Goal: Information Seeking & Learning: Learn about a topic

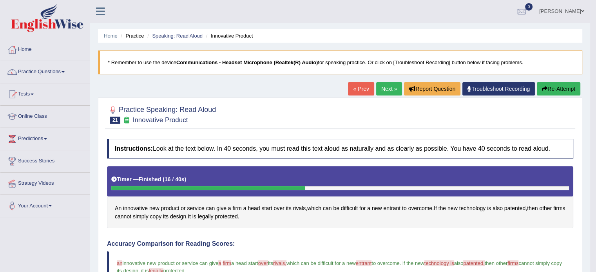
click at [200, 89] on div "Home Practice Speaking: Read Aloud Innovative Product * Remember to use the dev…" at bounding box center [340, 258] width 500 height 516
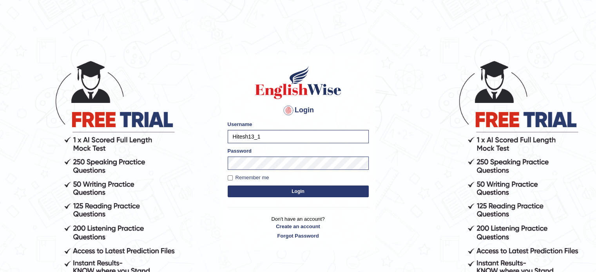
click at [278, 189] on button "Login" at bounding box center [298, 192] width 141 height 12
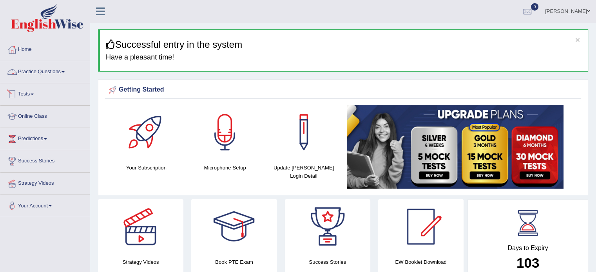
click at [38, 73] on link "Practice Questions" at bounding box center [44, 71] width 89 height 20
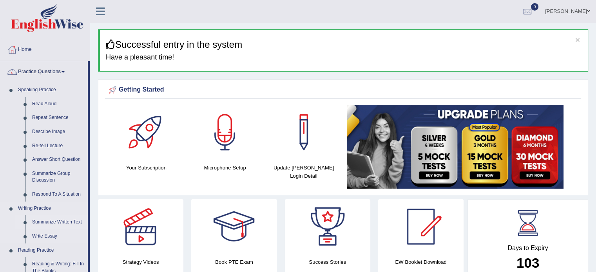
click at [75, 221] on link "Summarize Written Text" at bounding box center [58, 223] width 59 height 14
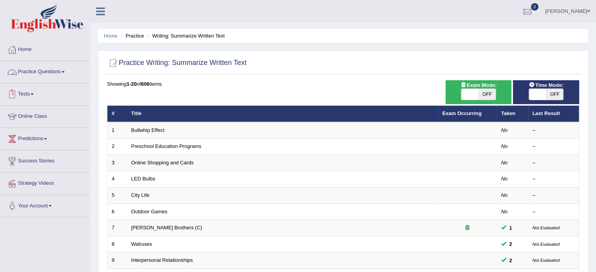
click at [42, 73] on link "Practice Questions" at bounding box center [44, 71] width 89 height 20
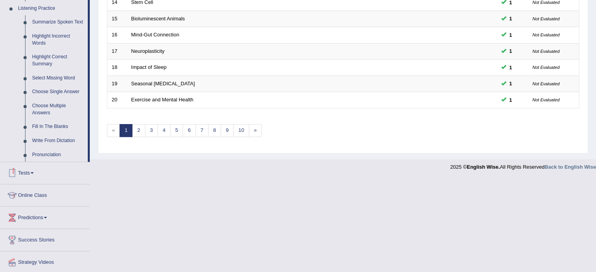
scroll to position [340, 0]
click at [42, 128] on link "Fill In The Blanks" at bounding box center [58, 127] width 59 height 14
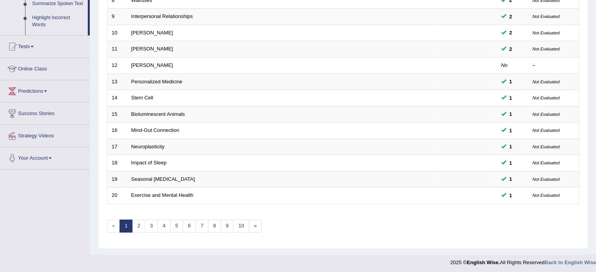
scroll to position [104, 0]
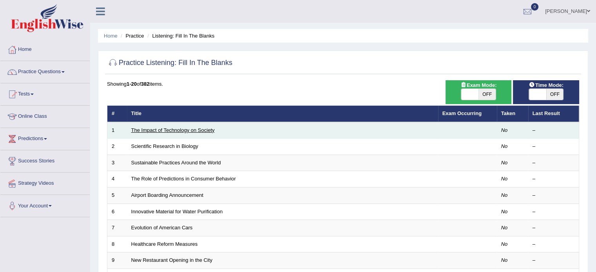
click at [186, 130] on link "The Impact of Technology on Society" at bounding box center [173, 130] width 84 height 6
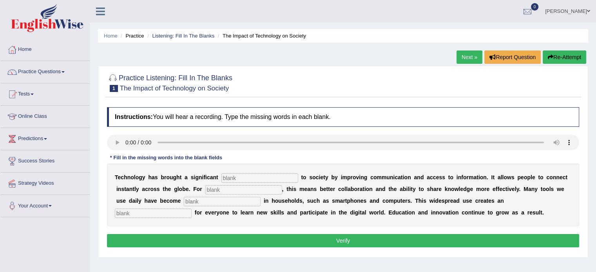
click at [242, 177] on input "text" at bounding box center [260, 178] width 77 height 9
click at [243, 178] on input "text" at bounding box center [260, 178] width 77 height 9
type input "benefit"
click at [232, 188] on input "text" at bounding box center [243, 189] width 77 height 9
type input "humans"
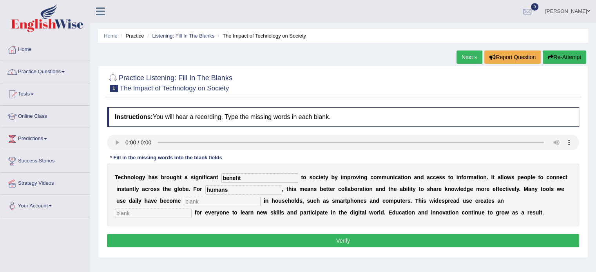
click at [231, 199] on input "text" at bounding box center [222, 201] width 77 height 9
type input "comman"
click at [151, 214] on input "text" at bounding box center [153, 213] width 77 height 9
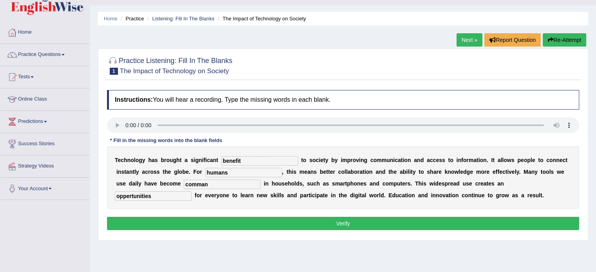
type input "oppertunities"
click at [209, 188] on input "comman" at bounding box center [222, 184] width 77 height 9
type input "common"
click at [203, 218] on button "Verify" at bounding box center [343, 223] width 472 height 13
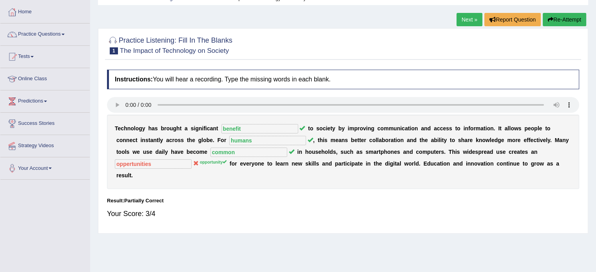
scroll to position [0, 0]
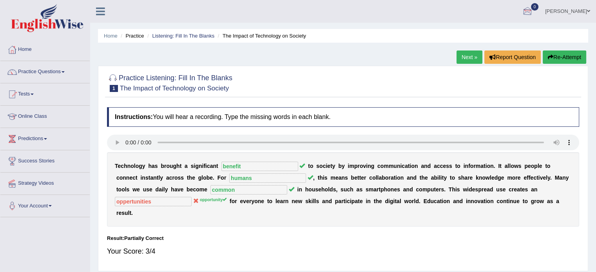
click at [457, 55] on link "Next »" at bounding box center [470, 57] width 26 height 13
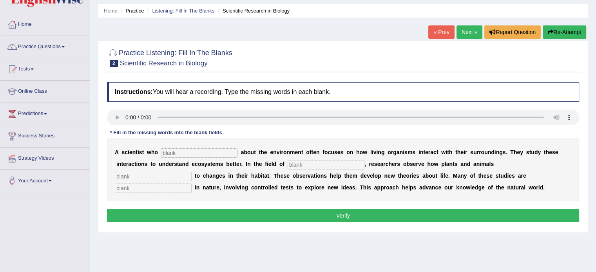
scroll to position [25, 0]
click at [196, 154] on input "text" at bounding box center [199, 153] width 77 height 9
click at [193, 154] on input "text" at bounding box center [199, 153] width 77 height 9
type input "cares"
click at [313, 166] on input "text" at bounding box center [326, 164] width 77 height 9
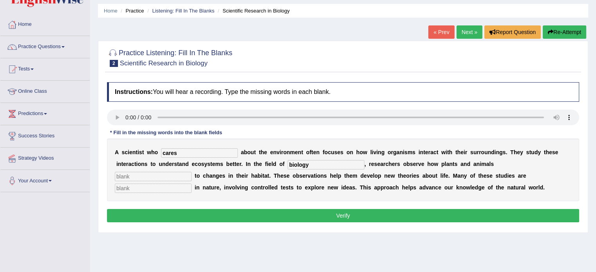
type input "biology"
click at [144, 172] on input "text" at bounding box center [153, 176] width 77 height 9
type input "respond"
click at [139, 190] on input "text" at bounding box center [153, 188] width 77 height 9
type input "experimental"
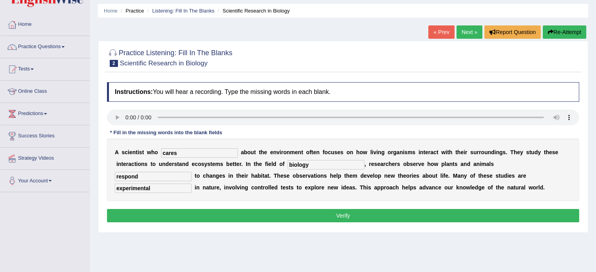
click at [140, 213] on button "Verify" at bounding box center [343, 215] width 472 height 13
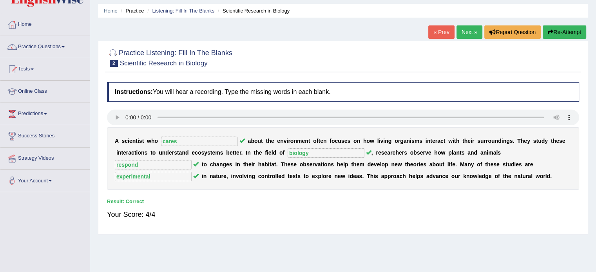
click at [460, 36] on link "Next »" at bounding box center [470, 31] width 26 height 13
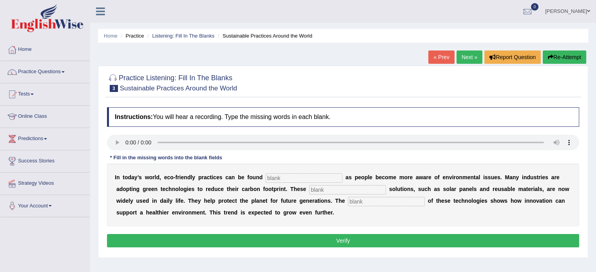
click at [295, 174] on input "text" at bounding box center [304, 178] width 77 height 9
click at [278, 176] on input "text" at bounding box center [304, 178] width 77 height 9
type input "everywere"
click at [342, 196] on div "I n t o d a y ’ s w o r l d , e c o - f r i e n d l y p r a c t i c e s c a n b…" at bounding box center [343, 195] width 472 height 63
click at [336, 189] on input "text" at bounding box center [347, 189] width 77 height 9
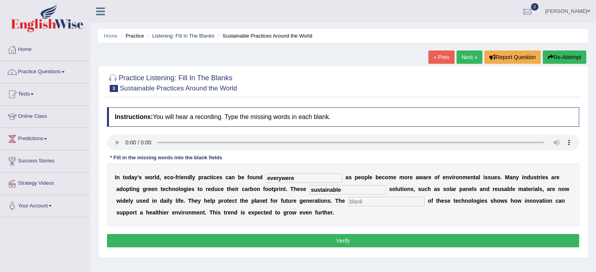
type input "sustainable"
click at [362, 202] on input "text" at bounding box center [386, 201] width 77 height 9
type input "application"
click at [347, 244] on button "Verify" at bounding box center [343, 240] width 472 height 13
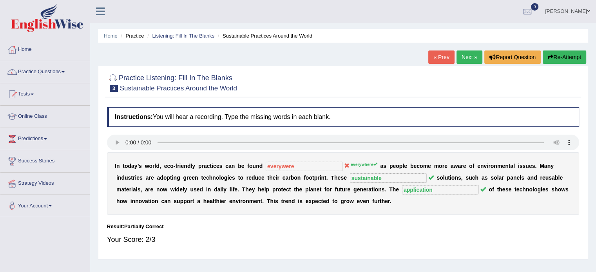
click at [464, 58] on link "Next »" at bounding box center [470, 57] width 26 height 13
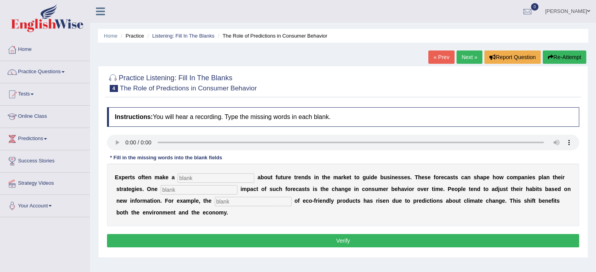
click at [187, 179] on input "text" at bounding box center [216, 178] width 77 height 9
type input "prediction"
click at [187, 194] on input "text" at bounding box center [199, 189] width 77 height 9
type input "profound"
click at [236, 203] on input "text" at bounding box center [253, 201] width 77 height 9
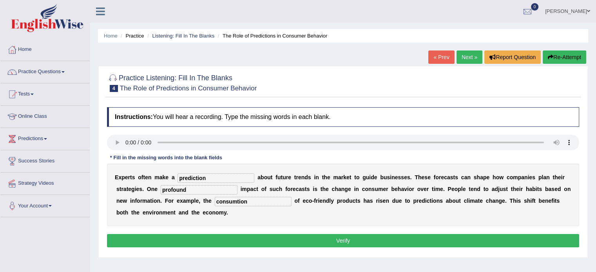
type input "consumtion"
click at [270, 242] on button "Verify" at bounding box center [343, 240] width 472 height 13
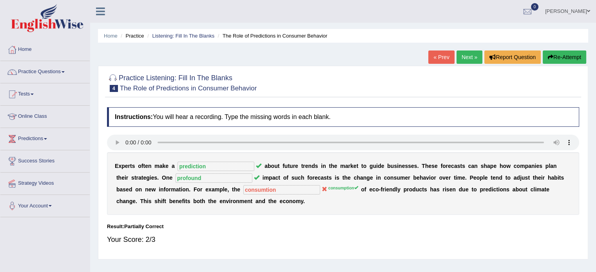
click at [465, 56] on link "Next »" at bounding box center [470, 57] width 26 height 13
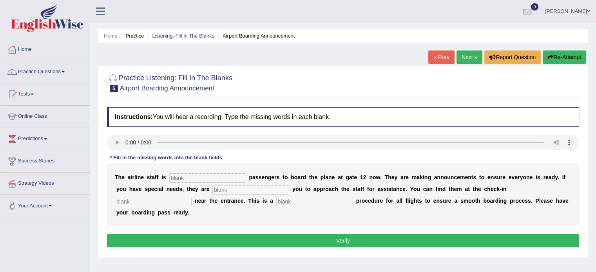
click at [191, 169] on div "T h e a i r l i n e s t a f f i s p a s s e n g e r s t o b o a r d t h e p l a…" at bounding box center [343, 195] width 472 height 63
click at [191, 174] on input "text" at bounding box center [207, 178] width 77 height 9
click at [188, 175] on input "text" at bounding box center [207, 178] width 77 height 9
type input "inviting"
click at [234, 191] on input "text" at bounding box center [251, 189] width 77 height 9
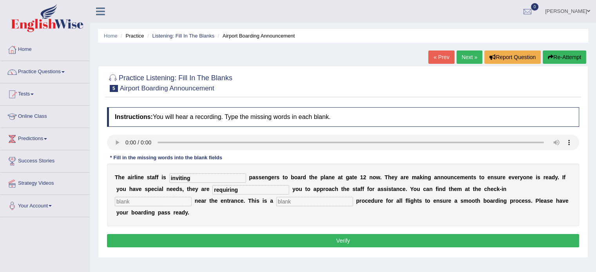
type input "requiring"
click at [165, 210] on b "s" at bounding box center [165, 213] width 3 height 6
click at [165, 203] on input "text" at bounding box center [153, 201] width 77 height 9
type input "desk"
click at [296, 204] on input "text" at bounding box center [314, 201] width 77 height 9
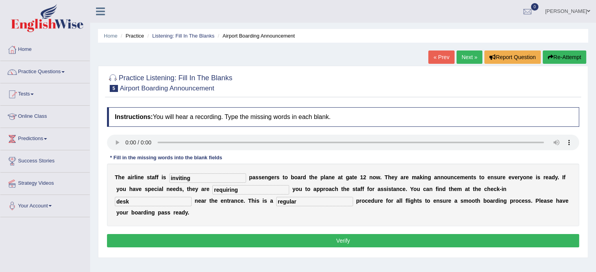
type input "regular"
click at [191, 238] on button "Verify" at bounding box center [343, 240] width 472 height 13
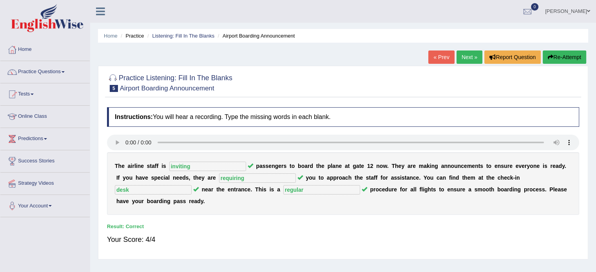
click at [465, 60] on link "Next »" at bounding box center [470, 57] width 26 height 13
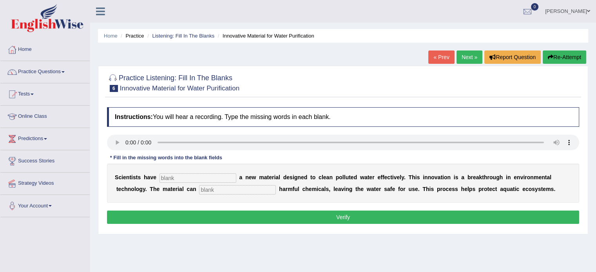
click at [180, 176] on input "text" at bounding box center [198, 178] width 77 height 9
click at [185, 179] on input "text" at bounding box center [198, 178] width 77 height 9
type input "made"
click at [211, 192] on input "text" at bounding box center [237, 189] width 77 height 9
type input "absorb"
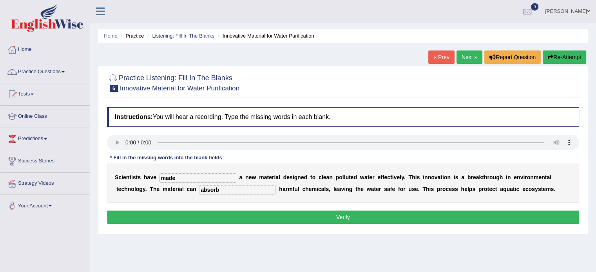
click at [217, 215] on button "Verify" at bounding box center [343, 217] width 472 height 13
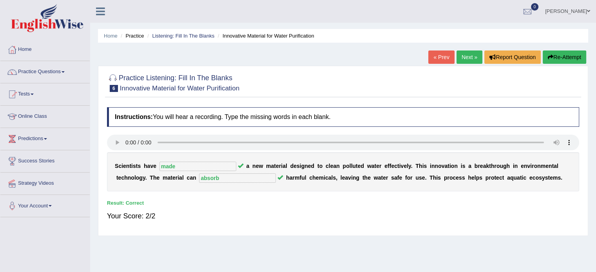
click at [470, 54] on link "Next »" at bounding box center [470, 57] width 26 height 13
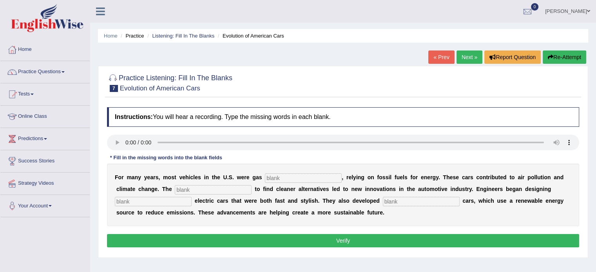
click at [276, 176] on input "text" at bounding box center [303, 178] width 77 height 9
type input "powered"
click at [210, 188] on input "text" at bounding box center [213, 189] width 77 height 9
type input "urgency"
click at [165, 205] on input "text" at bounding box center [153, 201] width 77 height 9
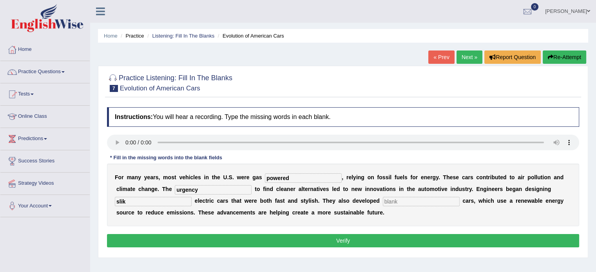
type input "slik"
click at [412, 203] on input "text" at bounding box center [421, 201] width 77 height 9
type input "hydrogen"
click at [232, 244] on button "Verify" at bounding box center [343, 240] width 472 height 13
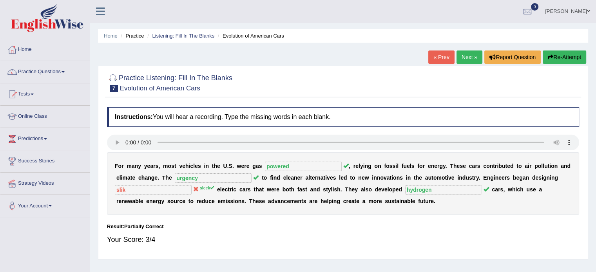
click at [470, 54] on link "Next »" at bounding box center [470, 57] width 26 height 13
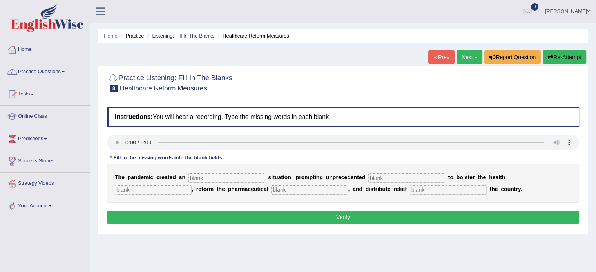
click at [193, 179] on input "text" at bounding box center [227, 178] width 77 height 9
type input "urgent"
click at [392, 180] on input "text" at bounding box center [407, 178] width 77 height 9
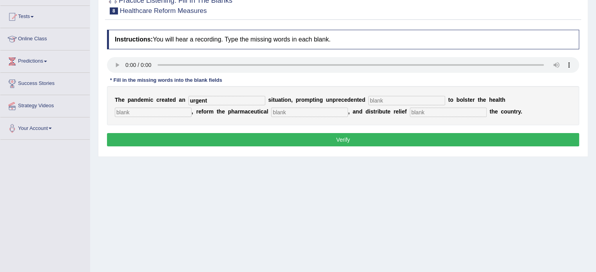
scroll to position [75, 0]
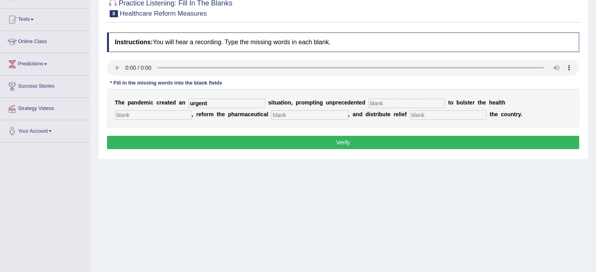
click at [376, 105] on input "text" at bounding box center [407, 103] width 77 height 9
type input "contribution"
click at [168, 115] on input "text" at bounding box center [153, 115] width 77 height 9
type input "systrm"
click at [443, 117] on input "text" at bounding box center [448, 115] width 77 height 9
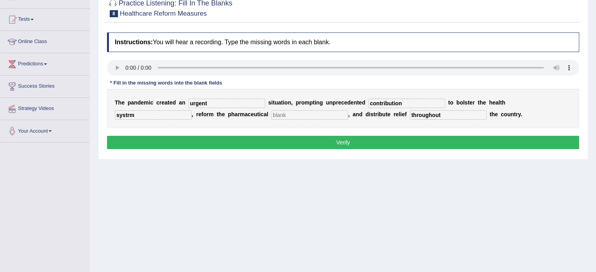
type input "throughout"
click at [126, 111] on input "systrm" at bounding box center [153, 115] width 77 height 9
type input "systeam"
click at [174, 138] on button "Verify" at bounding box center [343, 142] width 472 height 13
click at [310, 115] on input "text" at bounding box center [309, 115] width 77 height 9
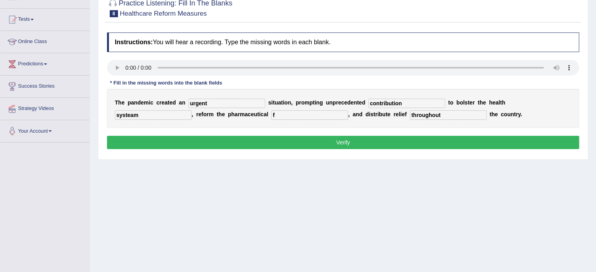
type input "f"
click at [305, 147] on button "Verify" at bounding box center [343, 142] width 472 height 13
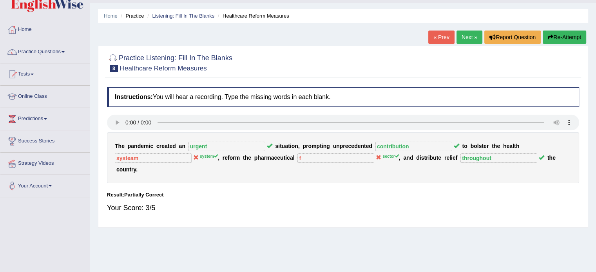
scroll to position [18, 0]
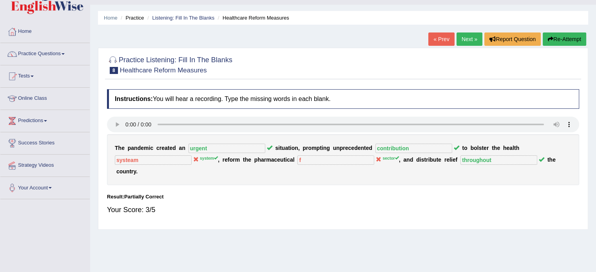
click at [468, 35] on link "Next »" at bounding box center [470, 39] width 26 height 13
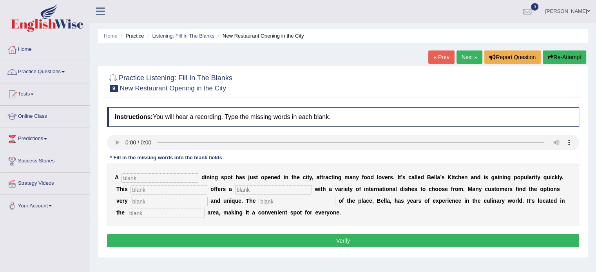
click at [165, 176] on input "text" at bounding box center [160, 178] width 77 height 9
click at [137, 184] on div "A d i n i n g s p o t h a s j u s t o p e n e d i n t h e c i t y , a t t r a c…" at bounding box center [343, 195] width 472 height 63
click at [135, 176] on input "text" at bounding box center [160, 178] width 77 height 9
type input "s"
type input "dinig"
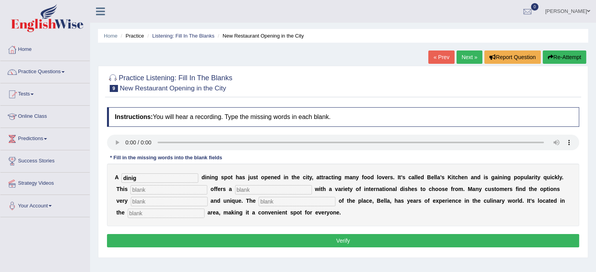
click at [138, 192] on input "text" at bounding box center [169, 189] width 77 height 9
type input "rstaurant"
click at [249, 189] on input "text" at bounding box center [273, 189] width 77 height 9
type input "offer"
click at [186, 201] on input "text" at bounding box center [169, 201] width 77 height 9
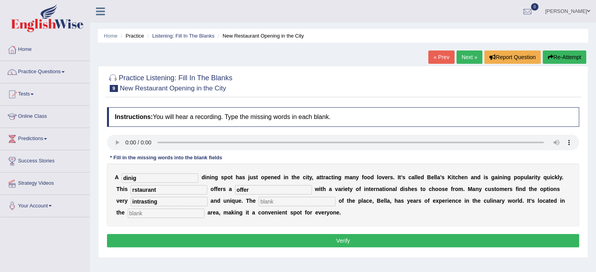
type input "intrasting"
click at [284, 198] on input "text" at bounding box center [297, 201] width 77 height 9
type input "owner"
click at [181, 213] on input "text" at bounding box center [166, 213] width 77 height 9
type input "downtown"
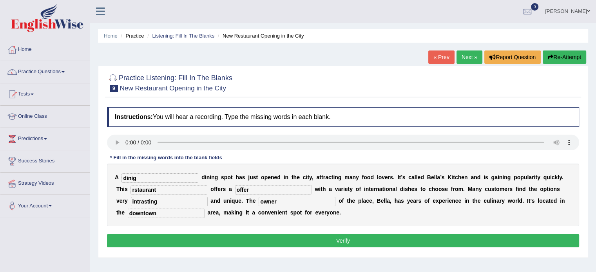
click at [163, 198] on input "intrasting" at bounding box center [169, 201] width 77 height 9
type input "i"
type input "intreasting"
click at [130, 180] on input "dinig" at bounding box center [160, 178] width 77 height 9
type input "dinnig"
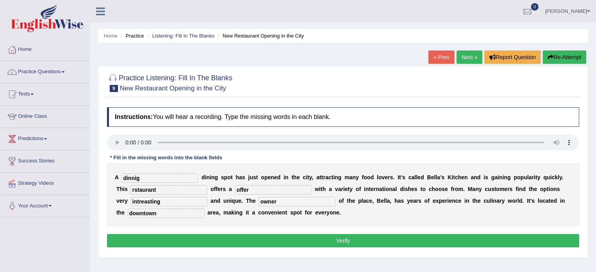
click at [138, 236] on button "Verify" at bounding box center [343, 240] width 472 height 13
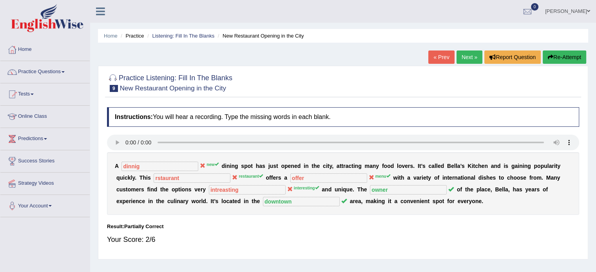
click at [543, 58] on button "Re-Attempt" at bounding box center [565, 57] width 44 height 13
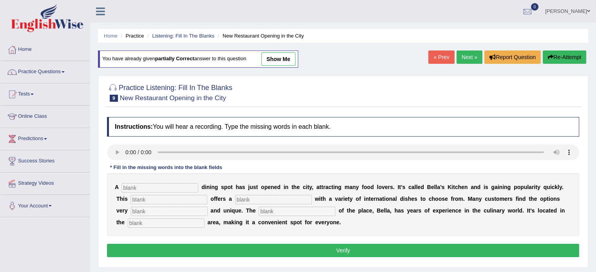
click at [148, 190] on input "text" at bounding box center [160, 187] width 77 height 9
click at [141, 191] on input "text" at bounding box center [160, 187] width 77 height 9
type input "new"
click at [142, 195] on input "text" at bounding box center [169, 199] width 77 height 9
type input "restaurent"
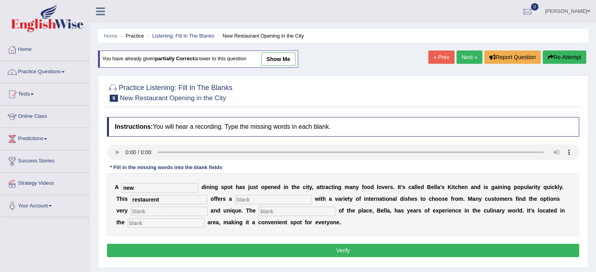
click at [246, 199] on input "text" at bounding box center [273, 199] width 77 height 9
type input "menu"
click at [187, 213] on input "text" at bounding box center [169, 211] width 77 height 9
type input "intresting"
click at [276, 211] on input "text" at bounding box center [297, 211] width 77 height 9
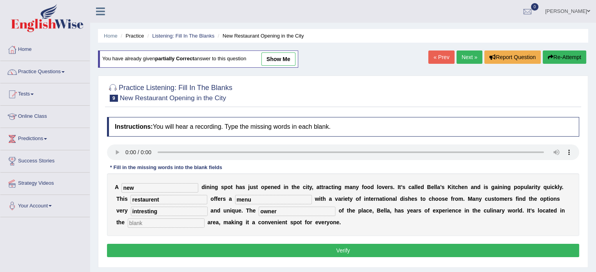
type input "owner"
click at [147, 225] on input "text" at bounding box center [166, 223] width 77 height 9
type input "downtown"
click at [141, 210] on input "intresting" at bounding box center [169, 211] width 77 height 9
type input "interesting"
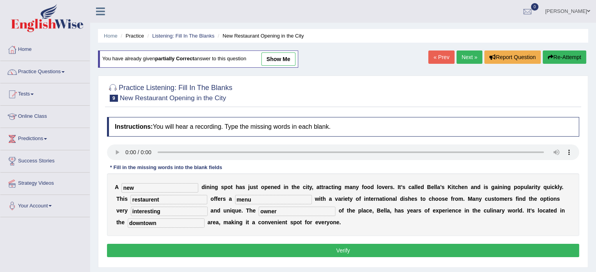
click at [167, 202] on input "restaurent" at bounding box center [169, 199] width 77 height 9
click at [195, 251] on button "Verify" at bounding box center [343, 250] width 472 height 13
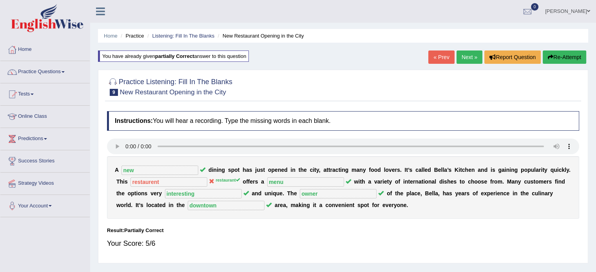
click at [472, 58] on link "Next »" at bounding box center [470, 57] width 26 height 13
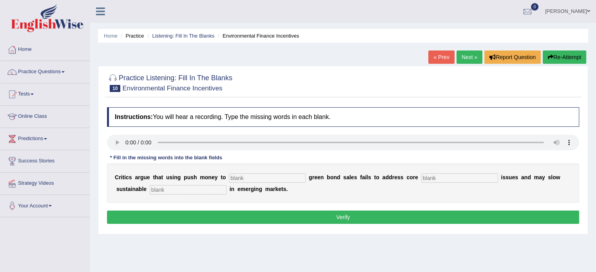
click at [243, 176] on input "text" at bounding box center [267, 178] width 77 height 9
type input "boost"
click at [448, 179] on input "text" at bounding box center [459, 178] width 77 height 9
type input "climate"
click at [182, 189] on input "text" at bounding box center [188, 189] width 77 height 9
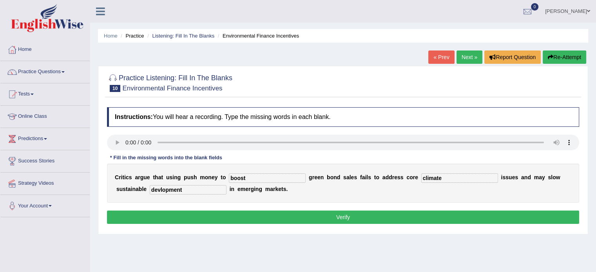
type input "devlopment"
click at [221, 210] on div "Instructions: You will hear a recording. Type the missing words in each blank. …" at bounding box center [343, 167] width 476 height 127
click at [223, 214] on button "Verify" at bounding box center [343, 217] width 472 height 13
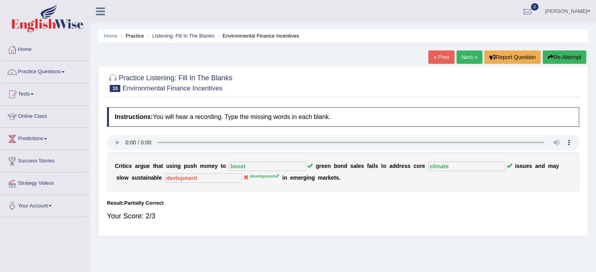
click at [465, 59] on link "Next »" at bounding box center [470, 57] width 26 height 13
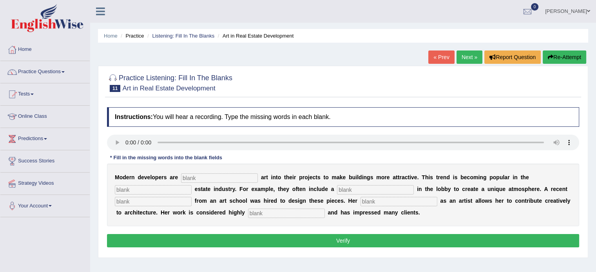
click at [194, 174] on input "text" at bounding box center [219, 178] width 77 height 9
type input "incopparting"
click at [129, 189] on input "text" at bounding box center [153, 189] width 77 height 9
type input "real"
click at [372, 189] on input "text" at bounding box center [375, 189] width 77 height 9
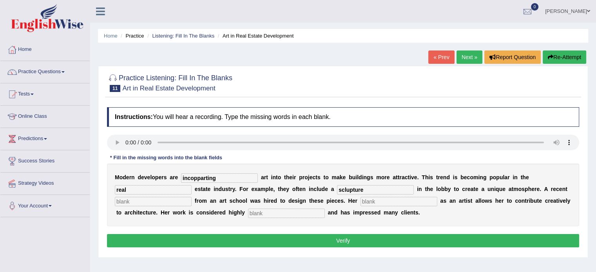
type input "sclupture"
click at [160, 200] on input "text" at bounding box center [153, 201] width 77 height 9
type input "graduet"
click at [390, 199] on input "text" at bounding box center [399, 201] width 77 height 9
type input "proffesion"
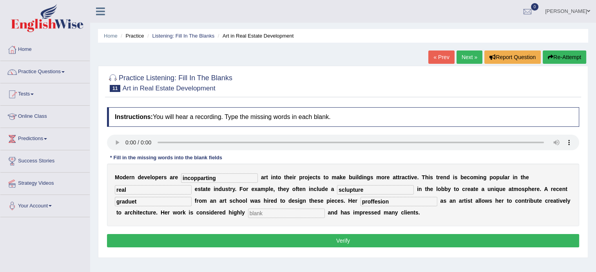
click at [252, 216] on input "text" at bounding box center [286, 213] width 77 height 9
type input "profesional"
click at [223, 179] on input "incopparting" at bounding box center [219, 178] width 77 height 9
click at [351, 189] on input "sclupture" at bounding box center [375, 189] width 77 height 9
type input "sculpture"
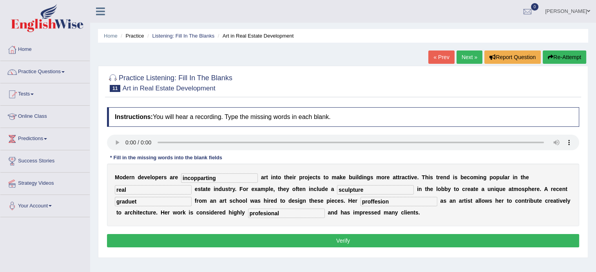
click at [391, 198] on input "proffesion" at bounding box center [399, 201] width 77 height 9
type input "p"
type input "profesion"
click at [288, 216] on input "profesional" at bounding box center [286, 213] width 77 height 9
click at [163, 202] on input "graduet" at bounding box center [153, 201] width 77 height 9
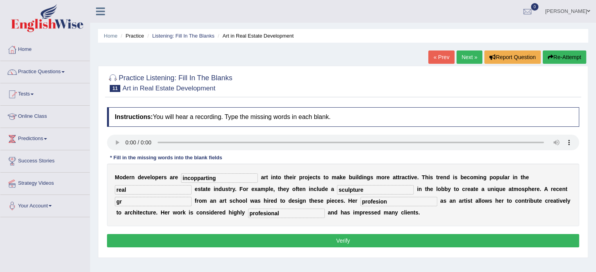
type input "g"
type input "gradugate"
click at [158, 237] on button "Verify" at bounding box center [343, 240] width 472 height 13
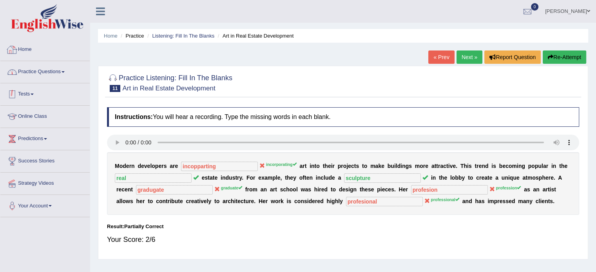
click at [31, 75] on link "Practice Questions" at bounding box center [44, 71] width 89 height 20
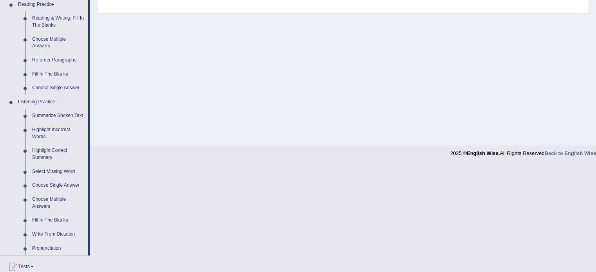
scroll to position [248, 0]
click at [40, 145] on link "Highlight Correct Summary" at bounding box center [58, 152] width 59 height 21
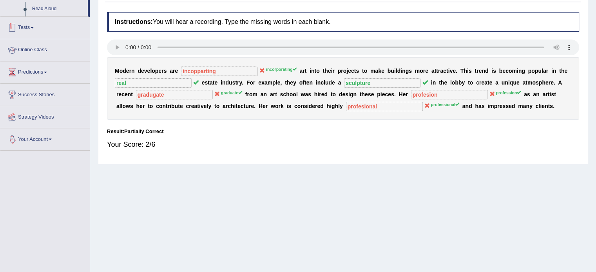
scroll to position [139, 0]
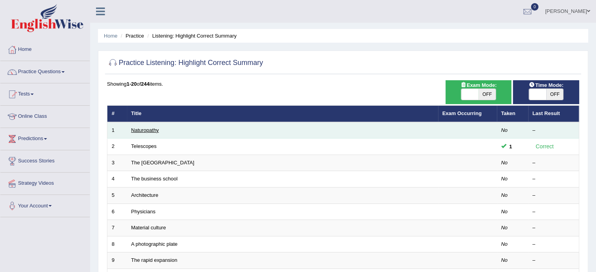
click at [138, 129] on link "Naturopathy" at bounding box center [145, 130] width 28 height 6
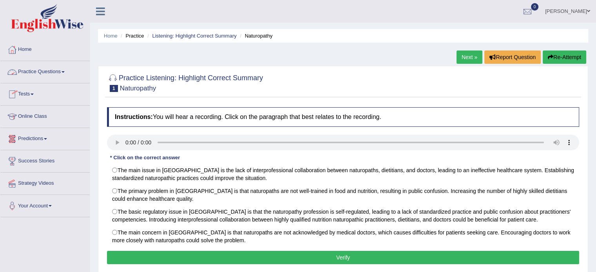
click at [27, 73] on link "Practice Questions" at bounding box center [44, 71] width 89 height 20
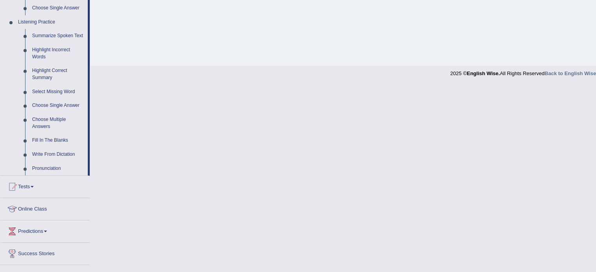
scroll to position [327, 0]
click at [47, 48] on link "Highlight Incorrect Words" at bounding box center [58, 52] width 59 height 21
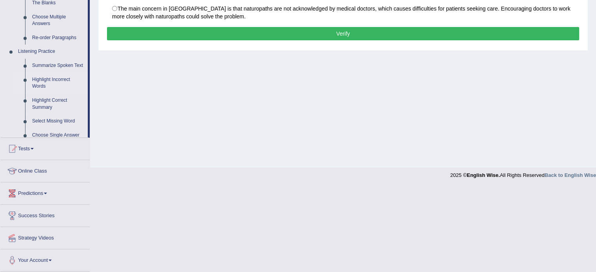
scroll to position [139, 0]
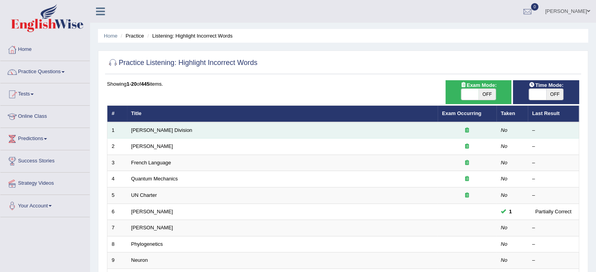
click at [151, 125] on td "[PERSON_NAME] Division" at bounding box center [282, 130] width 311 height 16
click at [151, 127] on link "[PERSON_NAME] Division" at bounding box center [161, 130] width 61 height 6
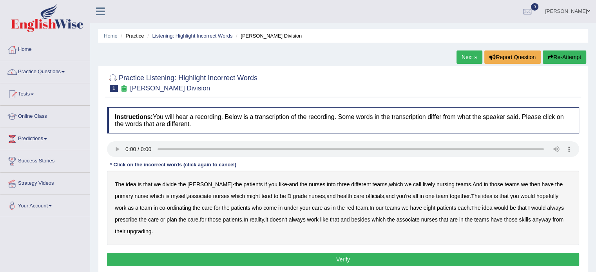
click at [423, 186] on b "lively" at bounding box center [429, 185] width 12 height 6
click at [247, 196] on b "might" at bounding box center [253, 196] width 13 height 6
click at [366, 198] on b "officials" at bounding box center [375, 196] width 18 height 6
click at [547, 208] on b "always" at bounding box center [555, 208] width 17 height 6
click at [129, 229] on b "upgrading" at bounding box center [139, 232] width 24 height 6
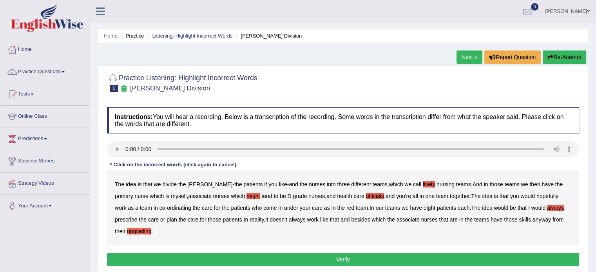
click at [150, 257] on button "Verify" at bounding box center [343, 259] width 472 height 13
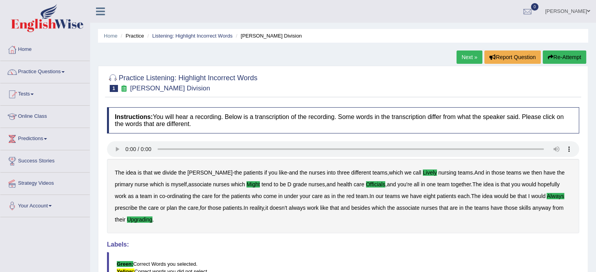
click at [465, 58] on link "Next »" at bounding box center [470, 57] width 26 height 13
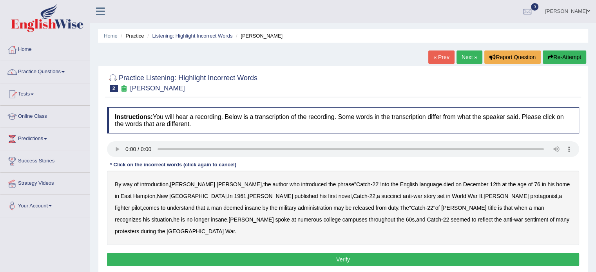
click at [381, 196] on b "succinct" at bounding box center [391, 196] width 20 height 6
click at [298, 208] on b "administration" at bounding box center [315, 208] width 34 height 6
click at [172, 217] on b "situation" at bounding box center [161, 220] width 20 height 6
click at [478, 219] on b "reflect" at bounding box center [485, 220] width 15 height 6
click at [320, 253] on button "Verify" at bounding box center [343, 259] width 472 height 13
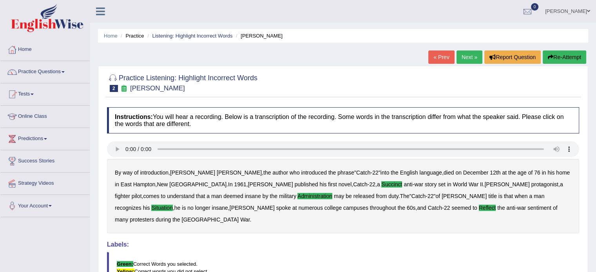
click at [459, 57] on link "Next »" at bounding box center [470, 57] width 26 height 13
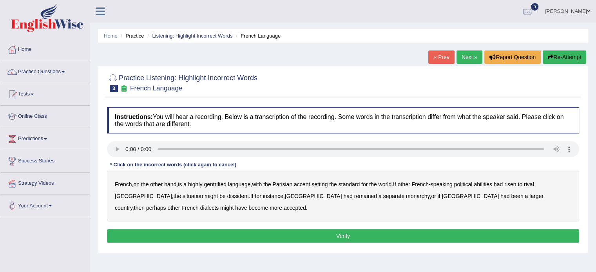
click at [220, 185] on b "gentrified" at bounding box center [215, 185] width 23 height 6
click at [490, 182] on b "abilities" at bounding box center [483, 185] width 18 height 6
click at [227, 195] on b "dissident" at bounding box center [238, 196] width 22 height 6
click at [406, 196] on b "monarchy" at bounding box center [418, 196] width 24 height 6
click at [167, 233] on button "Verify" at bounding box center [343, 236] width 472 height 13
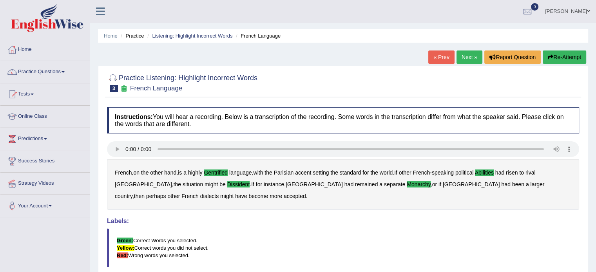
click at [468, 58] on link "Next »" at bounding box center [470, 57] width 26 height 13
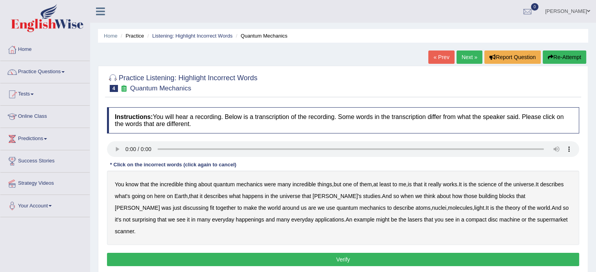
click at [489, 185] on b "science" at bounding box center [487, 185] width 18 height 6
click at [209, 205] on b "discussing" at bounding box center [195, 208] width 25 height 6
click at [236, 221] on b "happenings" at bounding box center [250, 220] width 28 height 6
click at [499, 220] on b "machine" at bounding box center [509, 220] width 21 height 6
click at [484, 253] on button "Verify" at bounding box center [343, 259] width 472 height 13
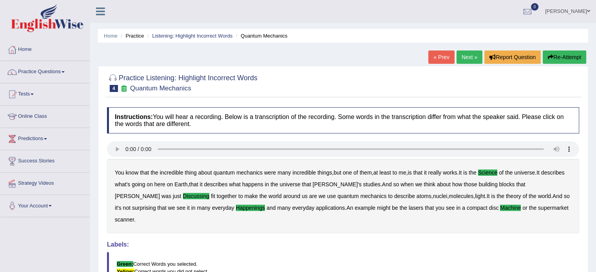
click at [459, 57] on link "Next »" at bounding box center [470, 57] width 26 height 13
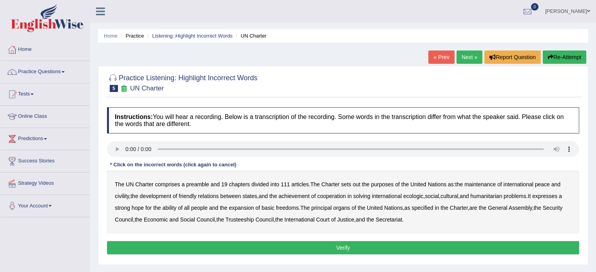
click at [122, 196] on b "civility" at bounding box center [122, 196] width 14 height 6
click at [418, 198] on b "ecologic" at bounding box center [413, 196] width 20 height 6
click at [173, 207] on b "ability" at bounding box center [169, 208] width 14 height 6
click at [254, 220] on b "Trusteeship" at bounding box center [239, 220] width 29 height 6
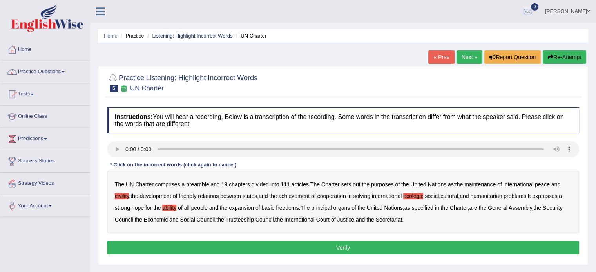
click at [391, 251] on button "Verify" at bounding box center [343, 248] width 472 height 13
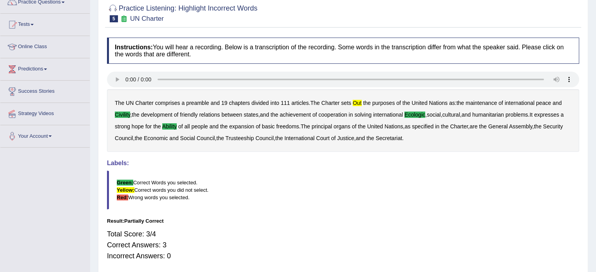
scroll to position [63, 0]
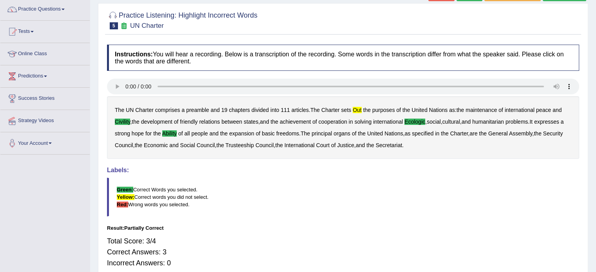
click at [358, 105] on div "The UN Charter comprises a preamble and 19 chapters divided into 111 articles .…" at bounding box center [343, 127] width 472 height 63
click at [358, 109] on b "out" at bounding box center [357, 110] width 9 height 6
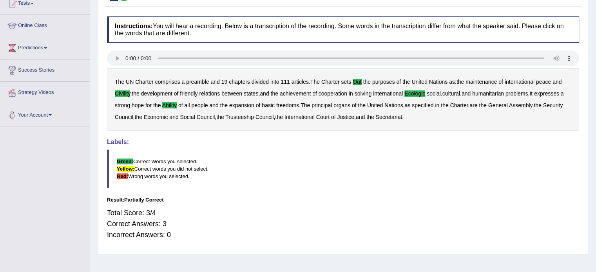
scroll to position [89, 0]
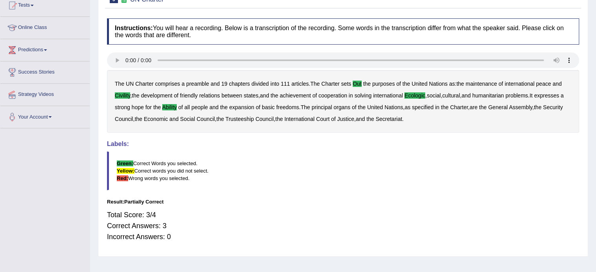
click at [360, 84] on b "out" at bounding box center [357, 84] width 9 height 6
click at [353, 94] on b "in" at bounding box center [351, 96] width 4 height 6
click at [357, 99] on div "The UN Charter comprises a preamble and 19 chapters divided into 111 articles .…" at bounding box center [343, 101] width 472 height 63
click at [356, 84] on b "out" at bounding box center [357, 84] width 9 height 6
click at [353, 94] on b "in" at bounding box center [351, 96] width 4 height 6
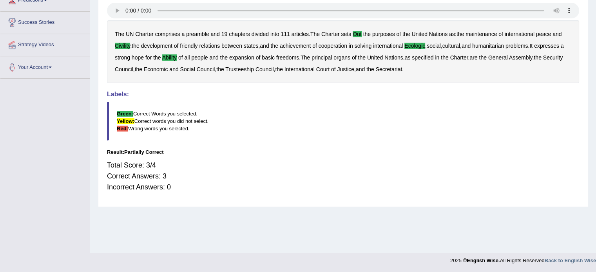
scroll to position [0, 0]
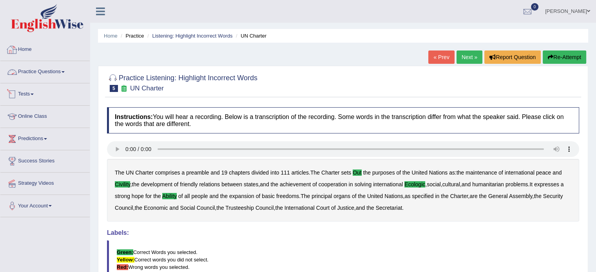
click at [39, 76] on link "Practice Questions" at bounding box center [44, 71] width 89 height 20
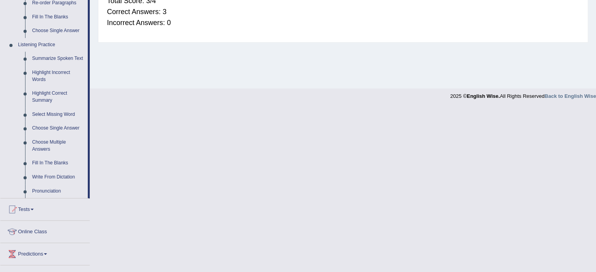
scroll to position [303, 0]
click at [39, 193] on link "Pronunciation" at bounding box center [58, 192] width 59 height 14
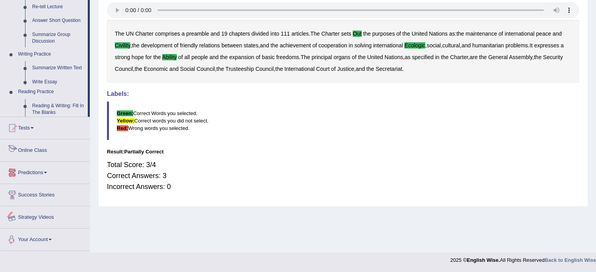
scroll to position [348, 0]
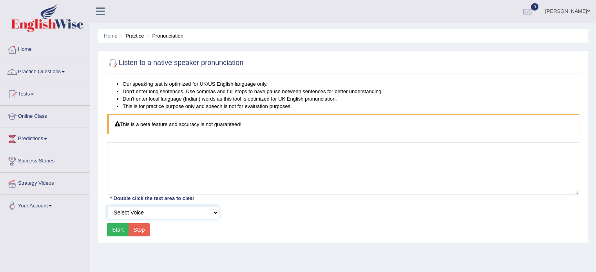
click at [148, 212] on select "Select Voice UK English [DEMOGRAPHIC_DATA] UK English [DEMOGRAPHIC_DATA]" at bounding box center [163, 212] width 112 height 13
click at [140, 213] on select "Select Voice UK English [DEMOGRAPHIC_DATA] UK English [DEMOGRAPHIC_DATA]" at bounding box center [163, 212] width 112 height 13
click at [118, 228] on button "Start" at bounding box center [118, 229] width 22 height 13
click at [122, 230] on button "Start" at bounding box center [118, 229] width 22 height 13
click at [141, 210] on select "Select Voice UK English Female UK English Male" at bounding box center [163, 212] width 112 height 13
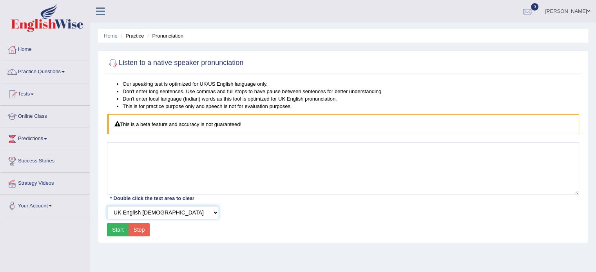
click at [107, 206] on select "Select Voice UK English Female UK English Male" at bounding box center [163, 212] width 112 height 13
click at [119, 226] on button "Start" at bounding box center [118, 229] width 22 height 13
click at [177, 214] on select "Select Voice UK English Female UK English Male" at bounding box center [163, 212] width 112 height 13
select select "3"
click at [107, 206] on select "Select Voice UK English Female UK English Male" at bounding box center [163, 212] width 112 height 13
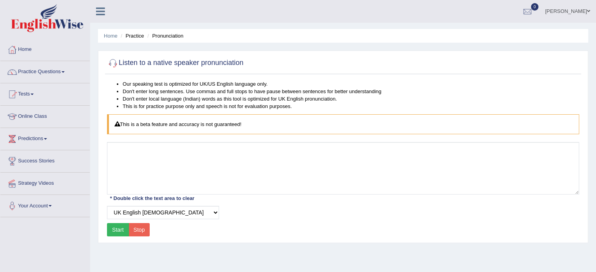
click at [123, 232] on button "Start" at bounding box center [118, 229] width 22 height 13
click at [123, 231] on button "Start" at bounding box center [118, 229] width 22 height 13
click at [123, 231] on div "Start Stop" at bounding box center [128, 229] width 43 height 13
click at [123, 231] on button "Start" at bounding box center [118, 229] width 22 height 13
click at [134, 230] on button "Stop" at bounding box center [140, 229] width 22 height 13
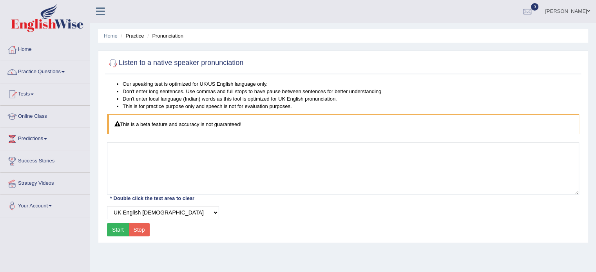
click at [113, 227] on button "Start" at bounding box center [118, 229] width 22 height 13
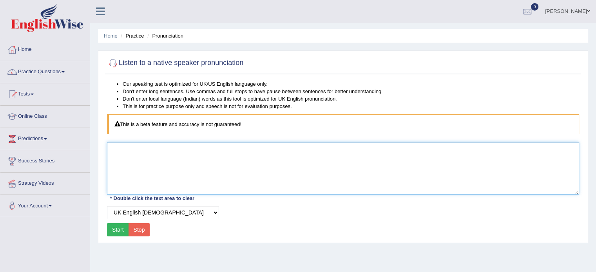
click at [117, 191] on textarea at bounding box center [343, 168] width 472 height 53
type textarea "vhvhjvhjv"
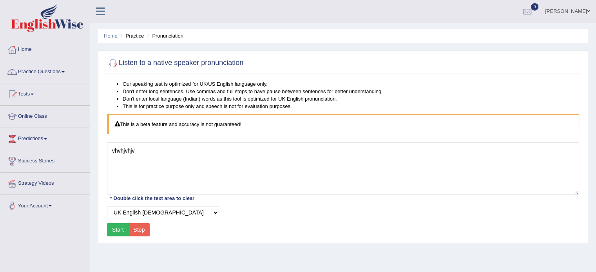
click at [113, 227] on button "Start" at bounding box center [118, 229] width 22 height 13
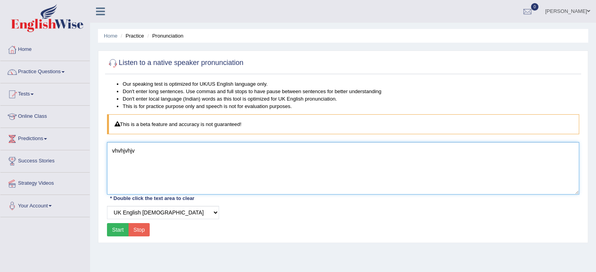
drag, startPoint x: 145, startPoint y: 154, endPoint x: 95, endPoint y: 156, distance: 50.2
click at [95, 156] on div "Home Practice Pronunciation Listen to a native speaker pronunciation Our speaki…" at bounding box center [343, 196] width 506 height 392
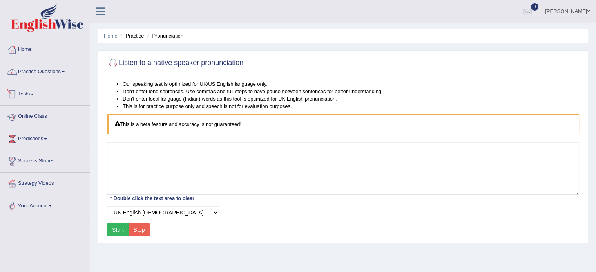
click at [25, 90] on link "Tests" at bounding box center [44, 94] width 89 height 20
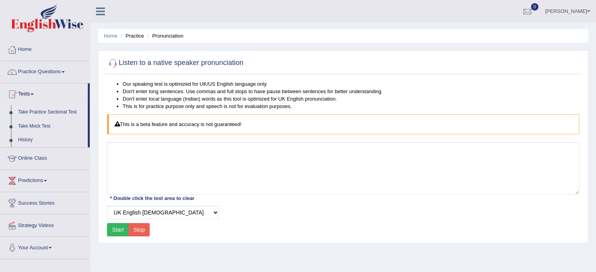
click at [54, 111] on link "Take Practice Sectional Test" at bounding box center [51, 112] width 73 height 14
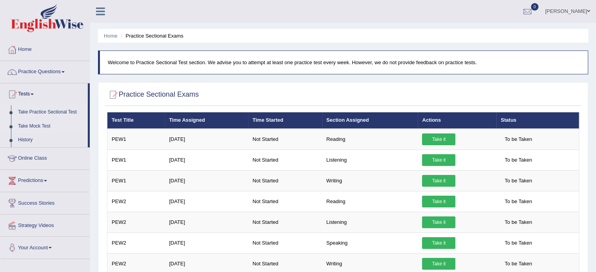
click at [32, 124] on link "Take Mock Test" at bounding box center [51, 127] width 73 height 14
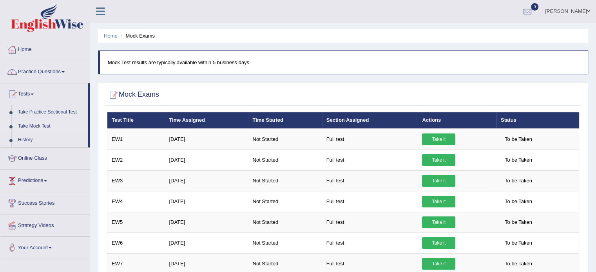
click at [25, 183] on link "Predictions" at bounding box center [44, 180] width 89 height 20
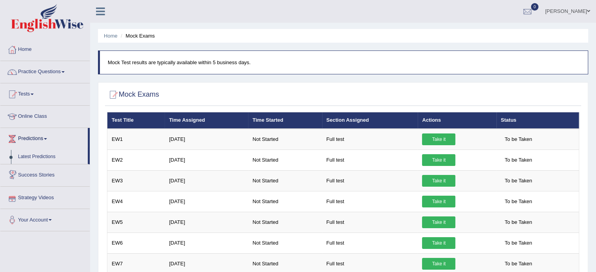
click at [50, 161] on link "Latest Predictions" at bounding box center [51, 157] width 73 height 14
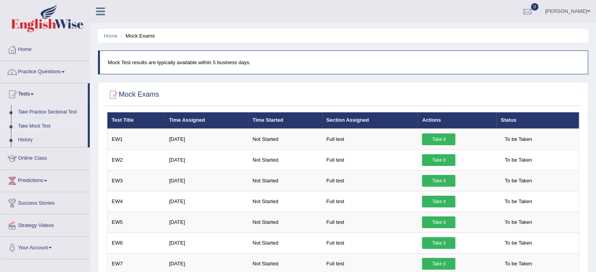
click at [33, 74] on link "Practice Questions" at bounding box center [44, 71] width 89 height 20
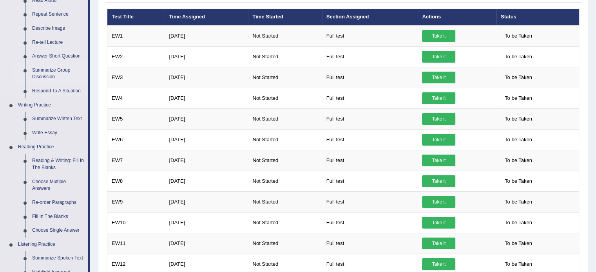
scroll to position [104, 0]
click at [51, 89] on link "Respond To A Situation" at bounding box center [58, 91] width 59 height 14
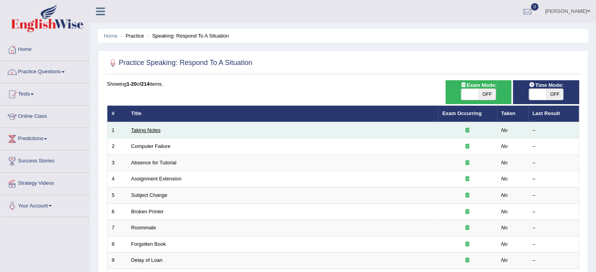
click at [138, 131] on link "Taking Notes" at bounding box center [145, 130] width 29 height 6
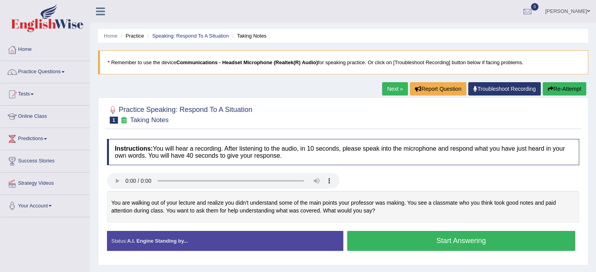
click at [271, 156] on h4 "Instructions: You will hear a recording. After listening to the audio, in 10 se…" at bounding box center [343, 152] width 472 height 26
click at [465, 233] on button "Start Answering" at bounding box center [461, 241] width 229 height 20
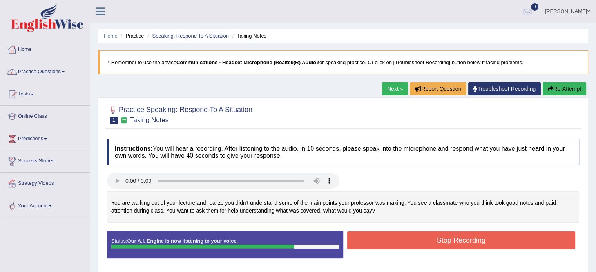
click at [481, 244] on button "Stop Recording" at bounding box center [461, 241] width 229 height 18
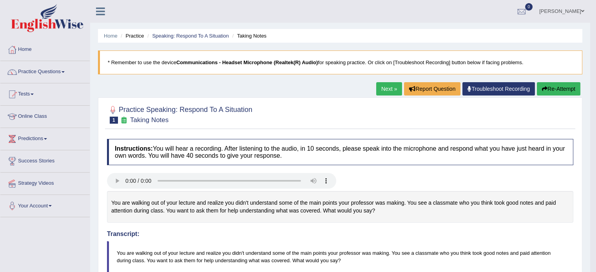
click at [389, 87] on link "Next »" at bounding box center [389, 88] width 26 height 13
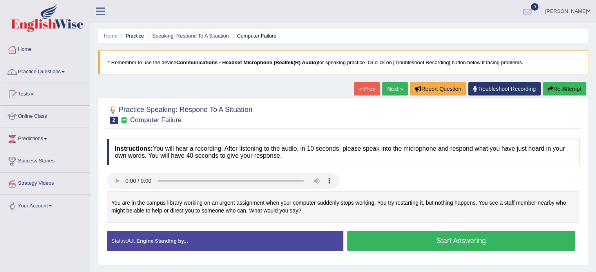
click at [379, 247] on button "Start Answering" at bounding box center [461, 241] width 229 height 20
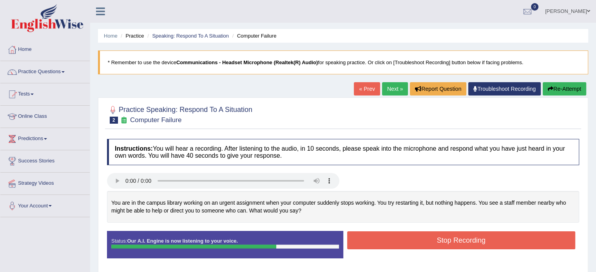
click at [379, 247] on button "Stop Recording" at bounding box center [461, 241] width 229 height 18
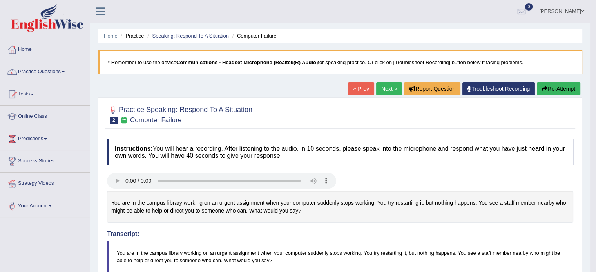
click at [388, 85] on link "Next »" at bounding box center [389, 88] width 26 height 13
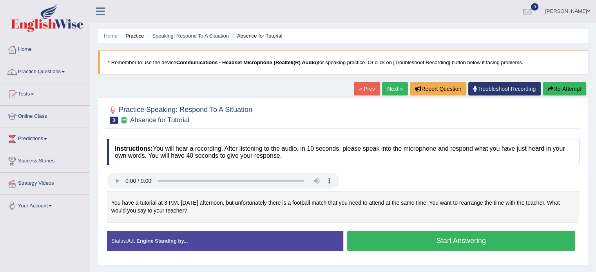
click at [182, 220] on div "Instructions: You will hear a recording. After listening to the audio, in 10 se…" at bounding box center [343, 198] width 476 height 126
click at [370, 243] on button "Start Answering" at bounding box center [461, 241] width 229 height 20
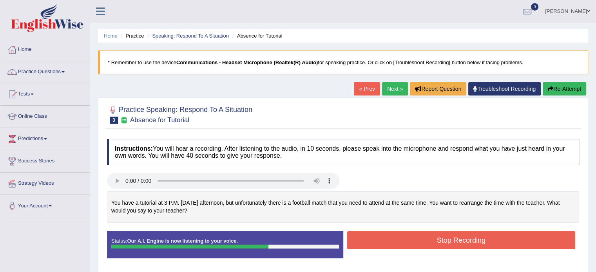
click at [370, 243] on button "Stop Recording" at bounding box center [461, 241] width 229 height 18
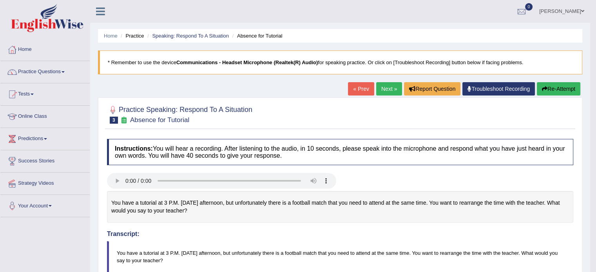
click at [384, 86] on link "Next »" at bounding box center [389, 88] width 26 height 13
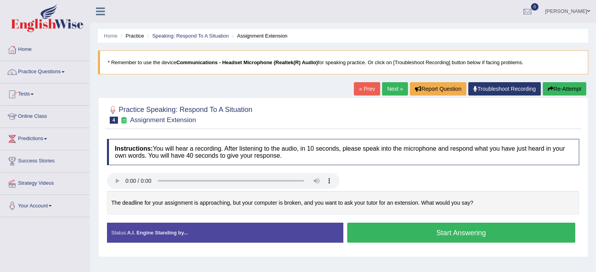
click at [392, 232] on button "Start Answering" at bounding box center [461, 233] width 229 height 20
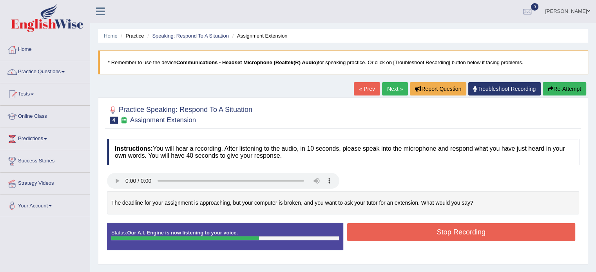
click at [392, 232] on button "Stop Recording" at bounding box center [461, 232] width 229 height 18
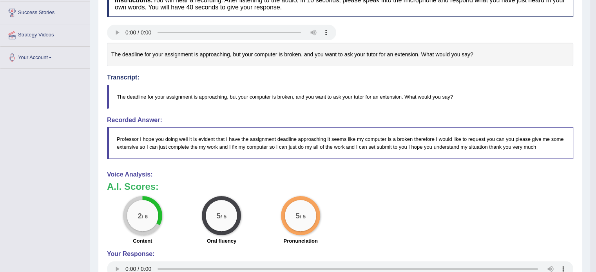
scroll to position [63, 0]
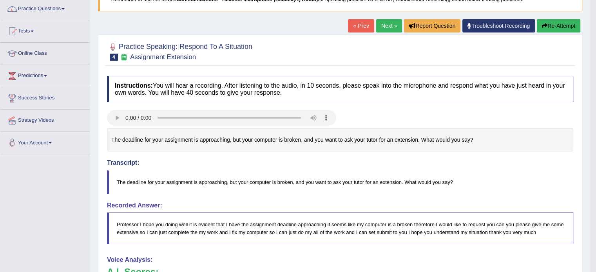
click at [554, 27] on button "Re-Attempt" at bounding box center [559, 25] width 44 height 13
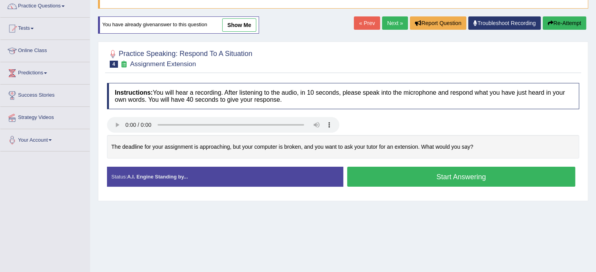
click at [376, 182] on button "Start Answering" at bounding box center [461, 177] width 229 height 20
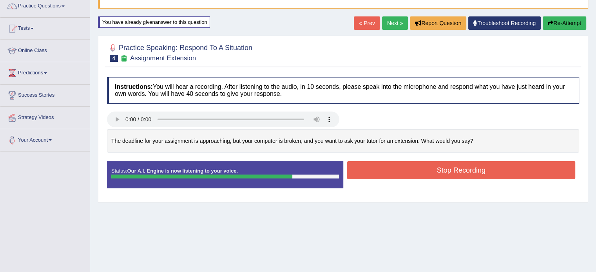
click at [365, 168] on button "Stop Recording" at bounding box center [461, 171] width 229 height 18
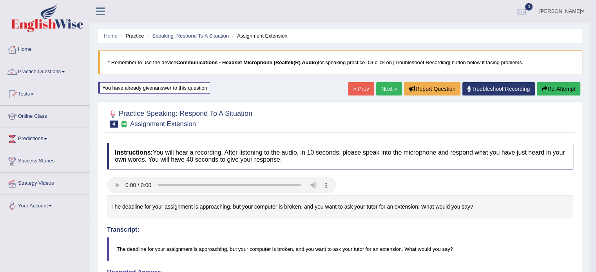
click at [386, 89] on link "Next »" at bounding box center [389, 88] width 26 height 13
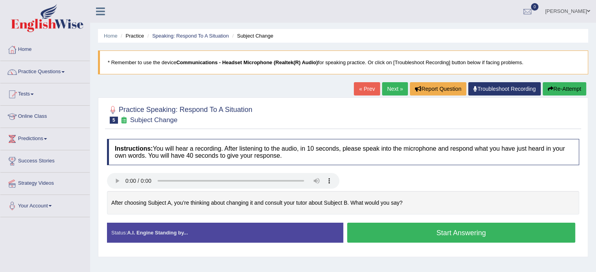
click at [362, 234] on button "Start Answering" at bounding box center [461, 233] width 229 height 20
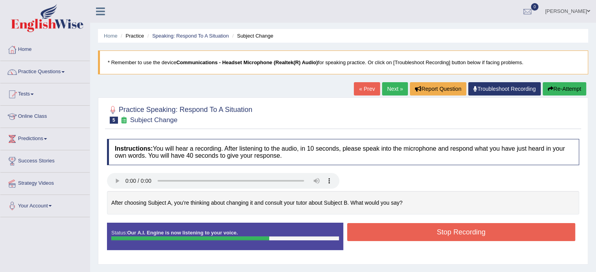
click at [362, 234] on button "Stop Recording" at bounding box center [461, 232] width 229 height 18
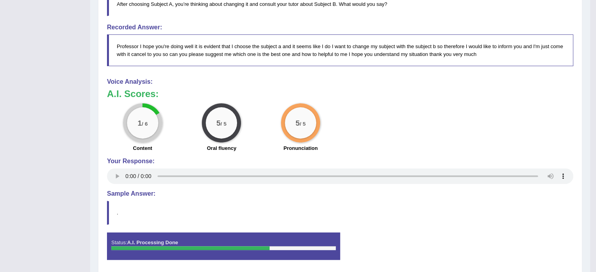
scroll to position [268, 0]
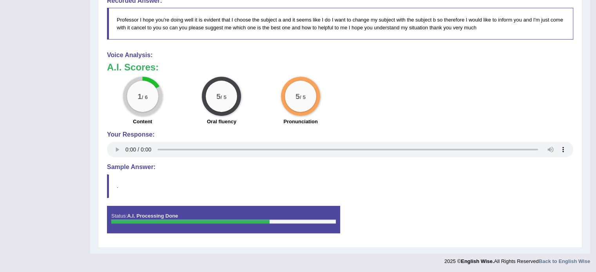
click at [287, 220] on div at bounding box center [223, 222] width 225 height 4
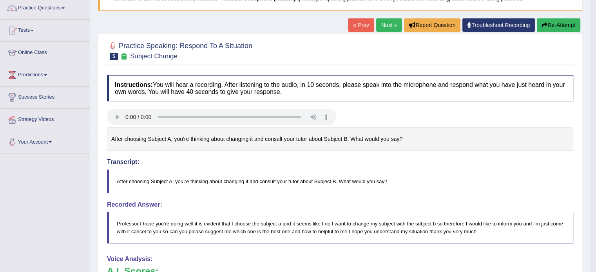
scroll to position [0, 0]
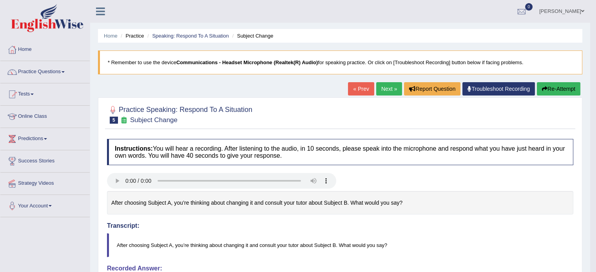
click at [386, 95] on link "Next »" at bounding box center [389, 88] width 26 height 13
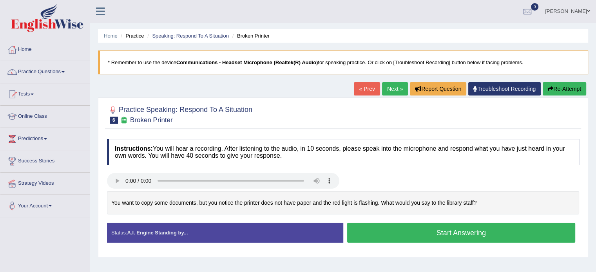
click at [400, 238] on button "Start Answering" at bounding box center [461, 233] width 229 height 20
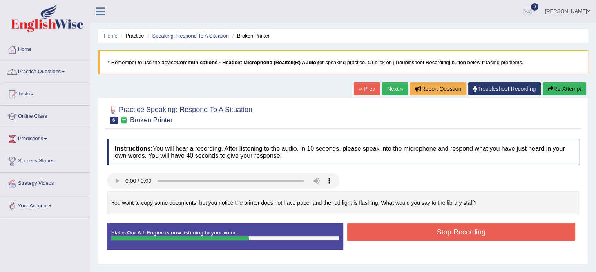
click at [400, 238] on button "Stop Recording" at bounding box center [461, 232] width 229 height 18
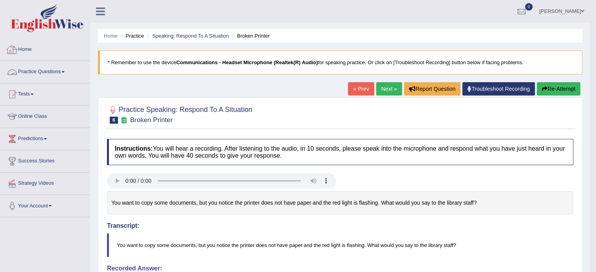
click at [53, 70] on link "Practice Questions" at bounding box center [44, 71] width 89 height 20
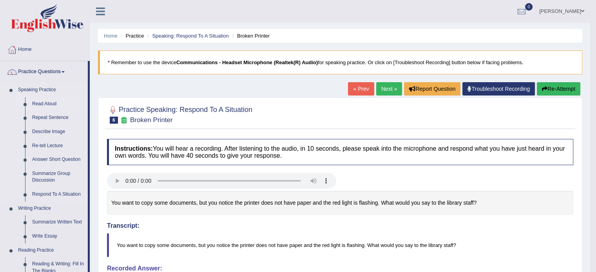
click at [40, 102] on link "Read Aloud" at bounding box center [58, 104] width 59 height 14
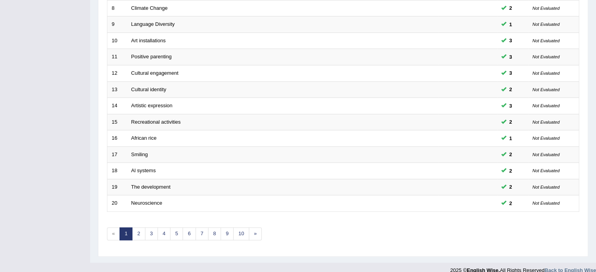
scroll to position [244, 0]
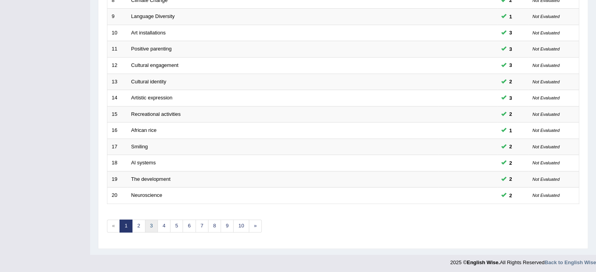
click at [151, 223] on link "3" at bounding box center [151, 226] width 13 height 13
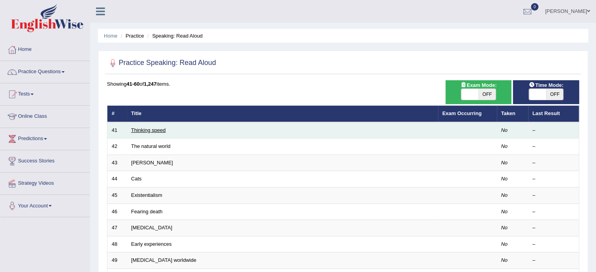
click at [148, 133] on link "Thinking speed" at bounding box center [148, 130] width 35 height 6
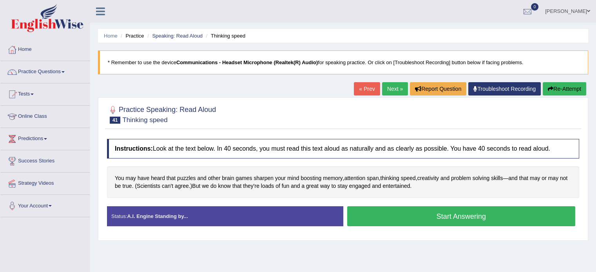
click at [375, 217] on button "Start Answering" at bounding box center [461, 217] width 229 height 20
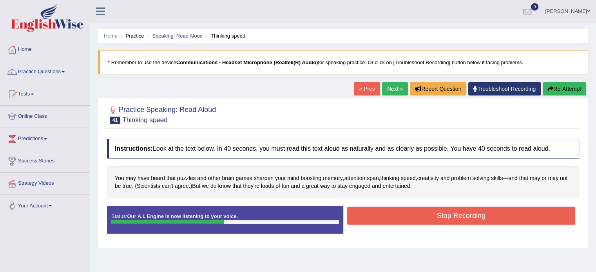
click at [375, 217] on button "Stop Recording" at bounding box center [461, 216] width 229 height 18
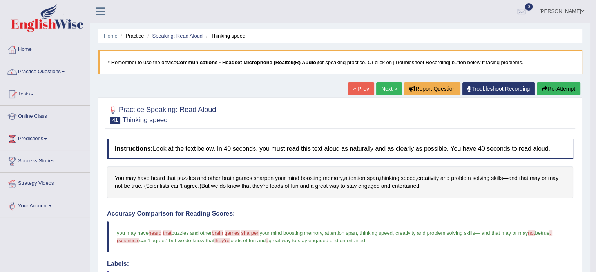
click at [390, 85] on link "Next »" at bounding box center [389, 88] width 26 height 13
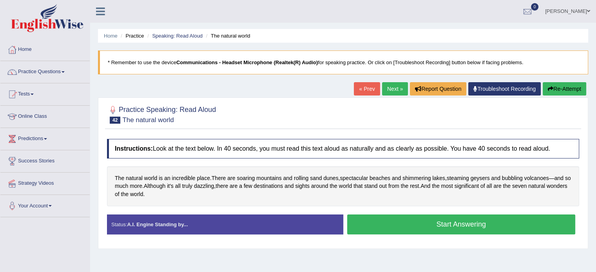
click at [368, 227] on button "Start Answering" at bounding box center [461, 225] width 229 height 20
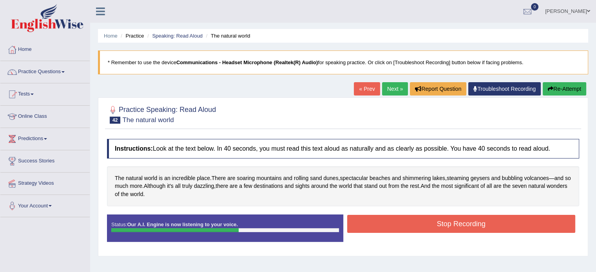
click at [368, 227] on button "Stop Recording" at bounding box center [461, 224] width 229 height 18
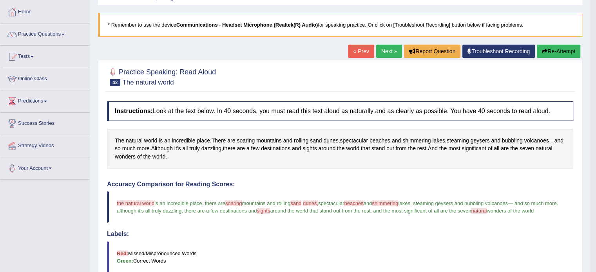
scroll to position [25, 0]
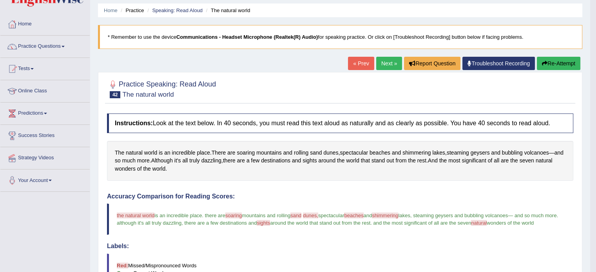
click at [389, 67] on link "Next »" at bounding box center [389, 63] width 26 height 13
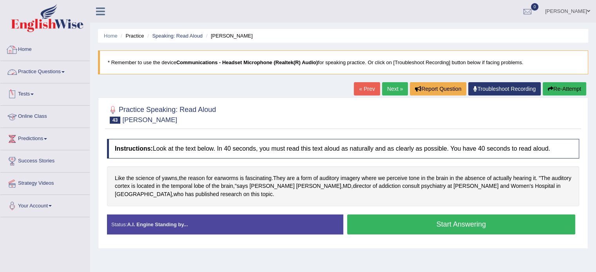
click at [63, 69] on link "Practice Questions" at bounding box center [44, 71] width 89 height 20
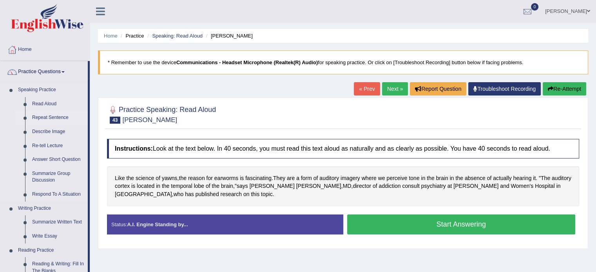
click at [38, 118] on link "Repeat Sentence" at bounding box center [58, 118] width 59 height 14
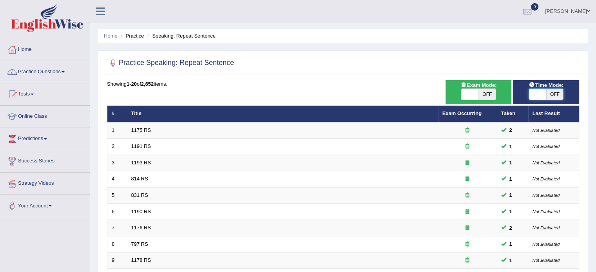
click at [537, 96] on span at bounding box center [537, 94] width 17 height 11
checkbox input "true"
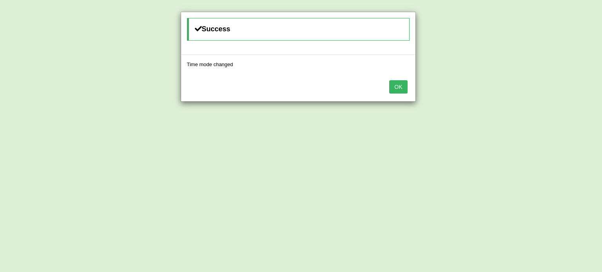
click at [398, 96] on div "OK" at bounding box center [298, 87] width 234 height 27
click at [397, 93] on div "OK" at bounding box center [298, 87] width 234 height 27
click at [396, 80] on button "OK" at bounding box center [398, 86] width 18 height 13
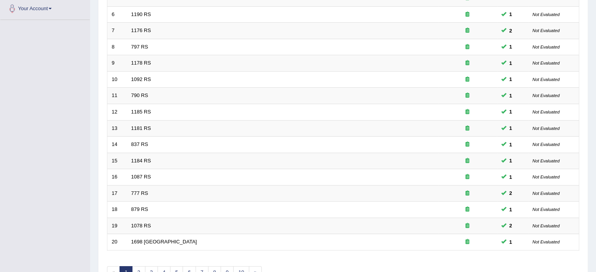
scroll to position [244, 0]
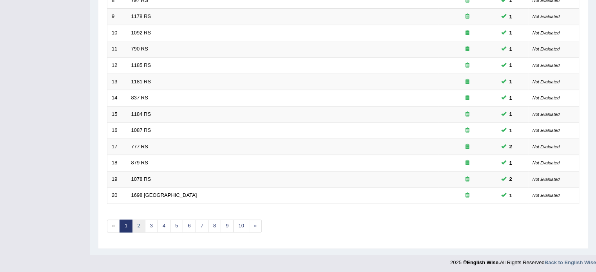
click at [139, 226] on link "2" at bounding box center [138, 226] width 13 height 13
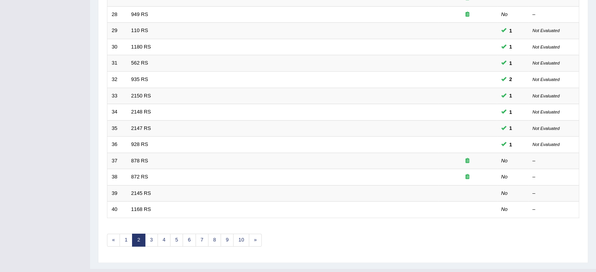
scroll to position [244, 0]
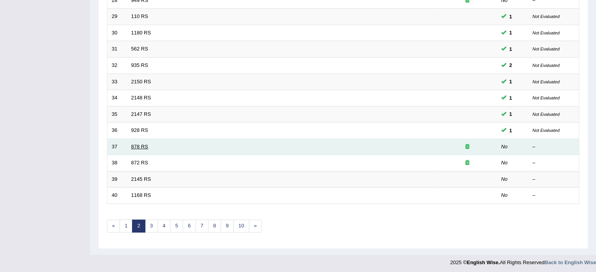
click at [131, 144] on link "878 RS" at bounding box center [139, 147] width 17 height 6
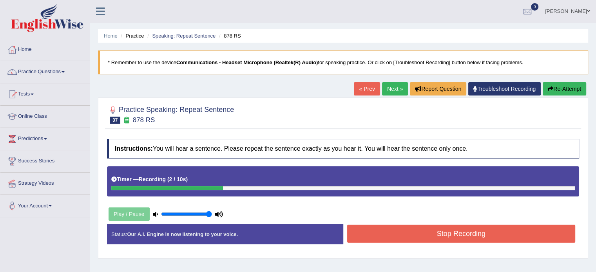
click at [369, 238] on button "Stop Recording" at bounding box center [461, 234] width 229 height 18
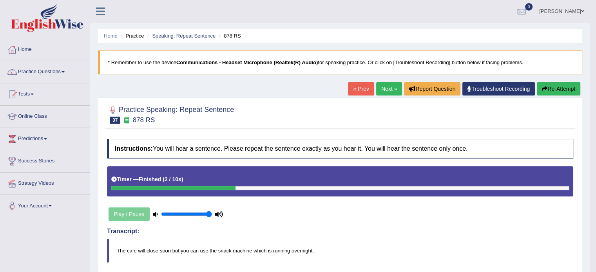
click at [381, 89] on link "Next »" at bounding box center [389, 88] width 26 height 13
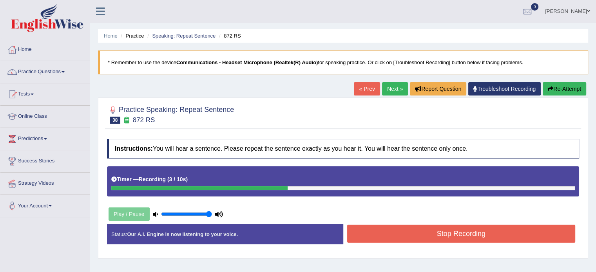
click at [387, 238] on button "Stop Recording" at bounding box center [461, 234] width 229 height 18
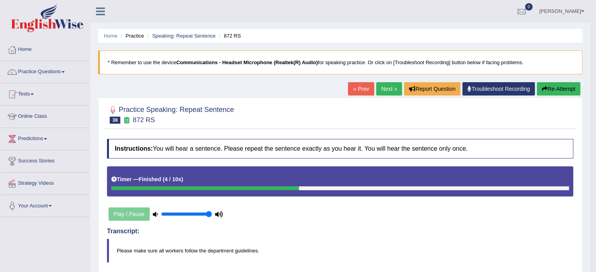
click at [390, 82] on link "Next »" at bounding box center [389, 88] width 26 height 13
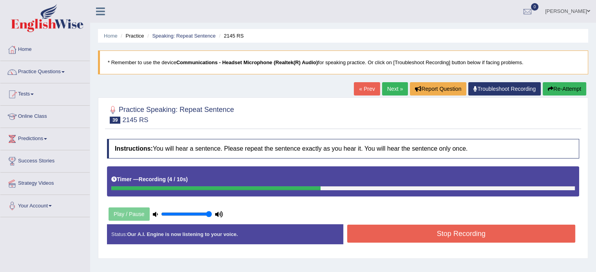
click at [422, 228] on button "Stop Recording" at bounding box center [461, 234] width 229 height 18
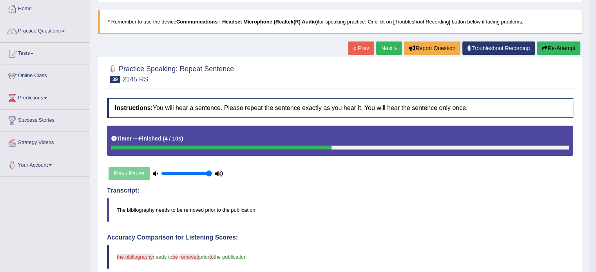
scroll to position [31, 0]
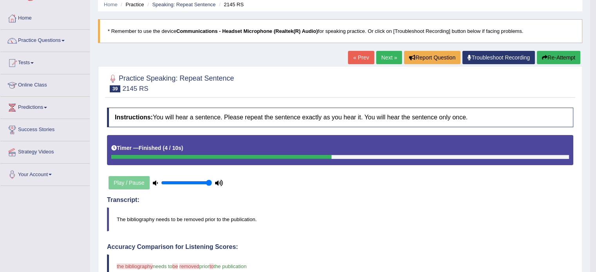
click at [382, 59] on link "Next »" at bounding box center [389, 57] width 26 height 13
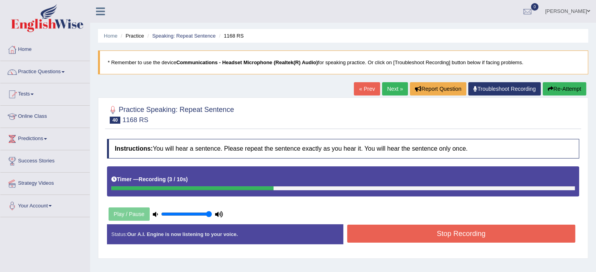
click at [381, 238] on button "Stop Recording" at bounding box center [461, 234] width 229 height 18
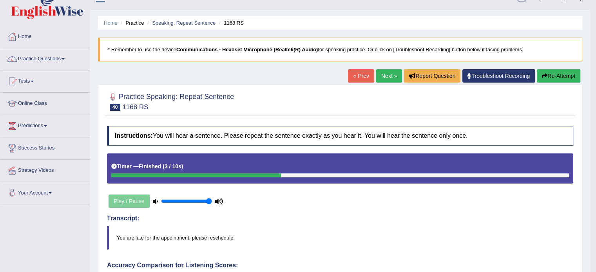
scroll to position [13, 0]
click at [382, 72] on link "Next »" at bounding box center [389, 76] width 26 height 13
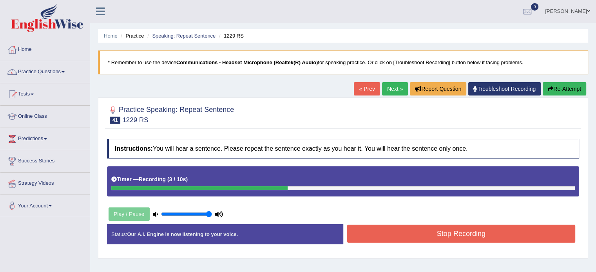
click at [378, 234] on button "Stop Recording" at bounding box center [461, 234] width 229 height 18
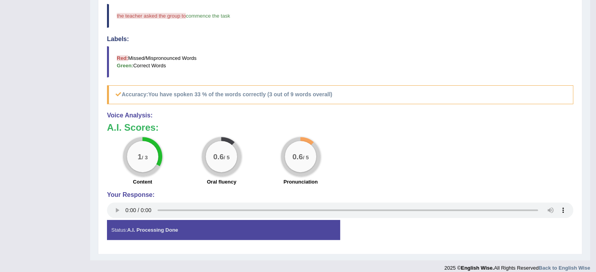
scroll to position [289, 0]
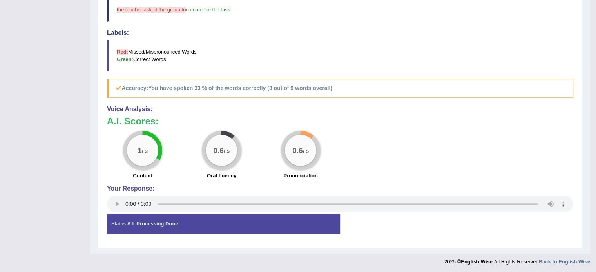
click at [205, 138] on div "0.6 / 5" at bounding box center [221, 150] width 39 height 39
click at [218, 137] on div "0.6 / 5" at bounding box center [221, 150] width 31 height 31
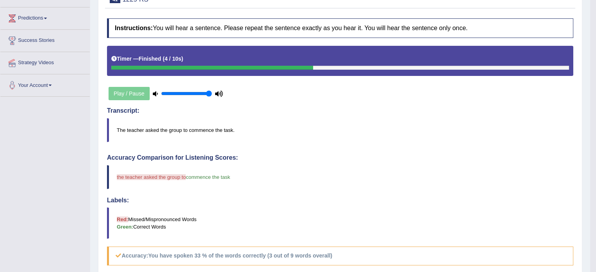
scroll to position [0, 0]
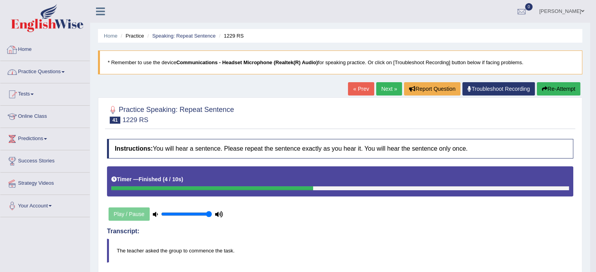
click at [27, 78] on link "Practice Questions" at bounding box center [44, 71] width 89 height 20
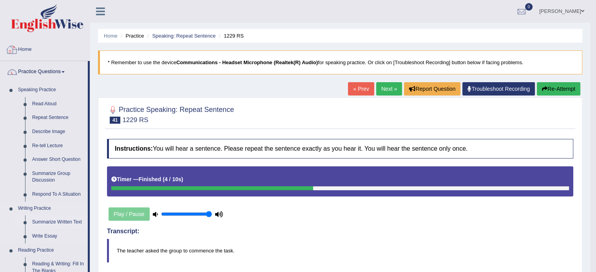
click at [61, 223] on link "Summarize Written Text" at bounding box center [58, 223] width 59 height 14
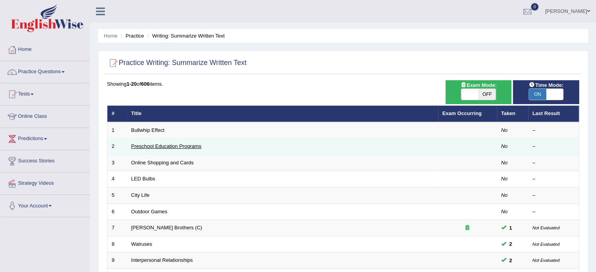
click at [145, 146] on link "Preschool Education Programs" at bounding box center [166, 146] width 70 height 6
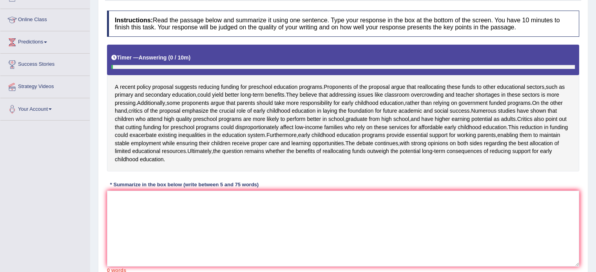
scroll to position [97, 0]
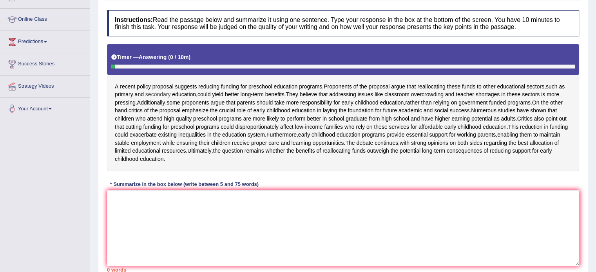
drag, startPoint x: 114, startPoint y: 85, endPoint x: 147, endPoint y: 90, distance: 32.9
click at [154, 93] on div "A recent policy proposal suggests reducing funding for preschool education prog…" at bounding box center [343, 107] width 472 height 127
drag, startPoint x: 114, startPoint y: 82, endPoint x: 136, endPoint y: 86, distance: 22.0
click at [136, 86] on div "A recent policy proposal suggests reducing funding for preschool education prog…" at bounding box center [343, 107] width 472 height 127
click at [317, 84] on span "programs" at bounding box center [310, 87] width 23 height 8
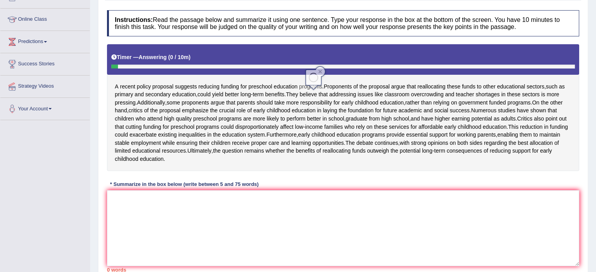
click at [317, 84] on body "Toggle navigation Home Practice Questions Speaking Practice Read Aloud Repeat S…" at bounding box center [298, 39] width 596 height 272
click at [317, 84] on span "programs" at bounding box center [310, 87] width 23 height 8
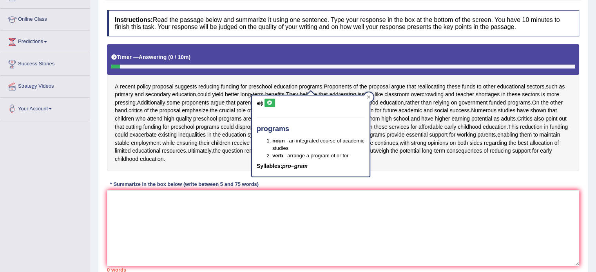
click at [301, 54] on div "Timer — Answering ( 0 / 10m ) Skip" at bounding box center [343, 58] width 464 height 14
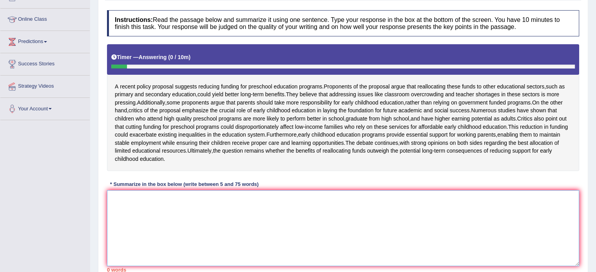
click at [202, 222] on textarea at bounding box center [343, 229] width 472 height 76
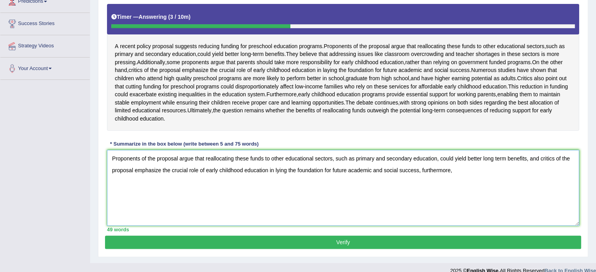
scroll to position [137, 0]
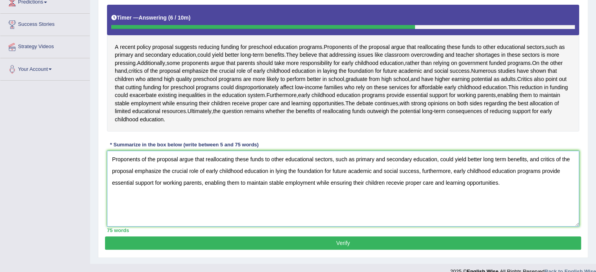
type textarea "Proponents of the proposal argue that reallocating these funds to other educati…"
click at [161, 250] on button "Verify" at bounding box center [343, 243] width 476 height 13
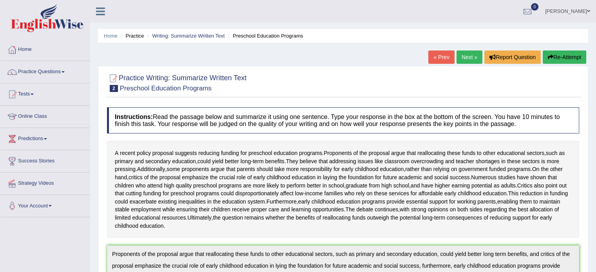
scroll to position [0, 0]
click at [38, 164] on link "Success Stories" at bounding box center [44, 161] width 89 height 20
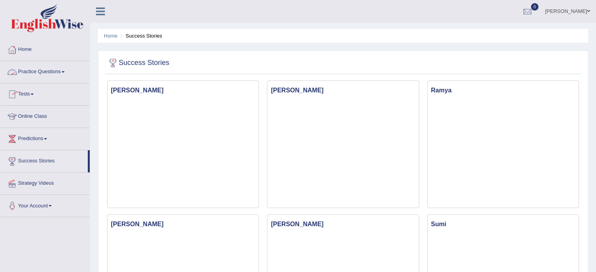
click at [25, 48] on link "Home" at bounding box center [44, 49] width 89 height 20
